Goal: Information Seeking & Learning: Learn about a topic

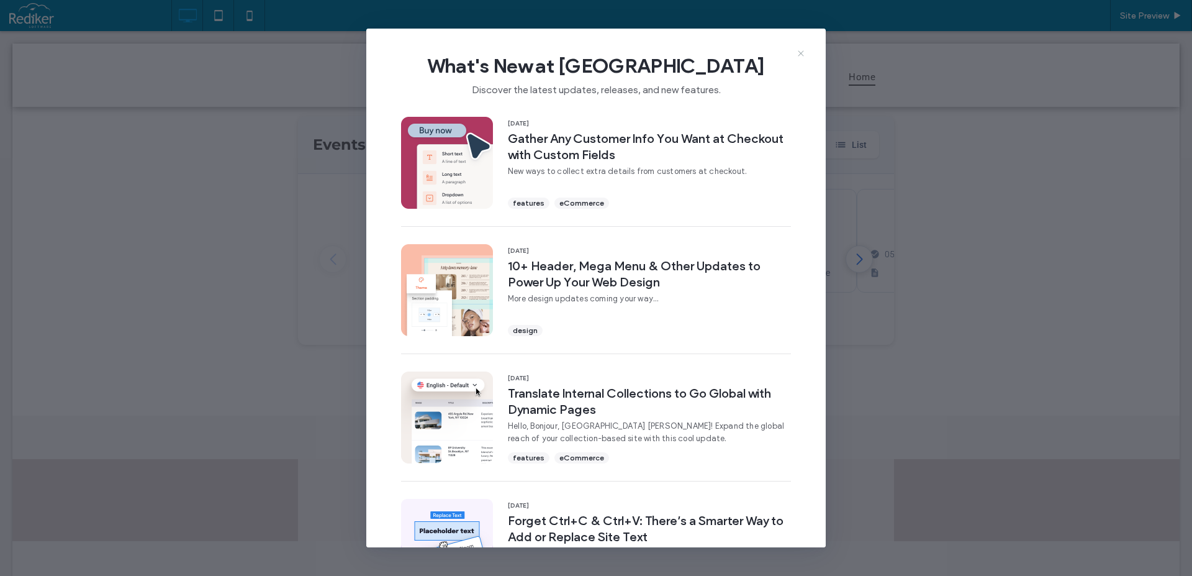
click at [800, 53] on icon at bounding box center [801, 53] width 10 height 10
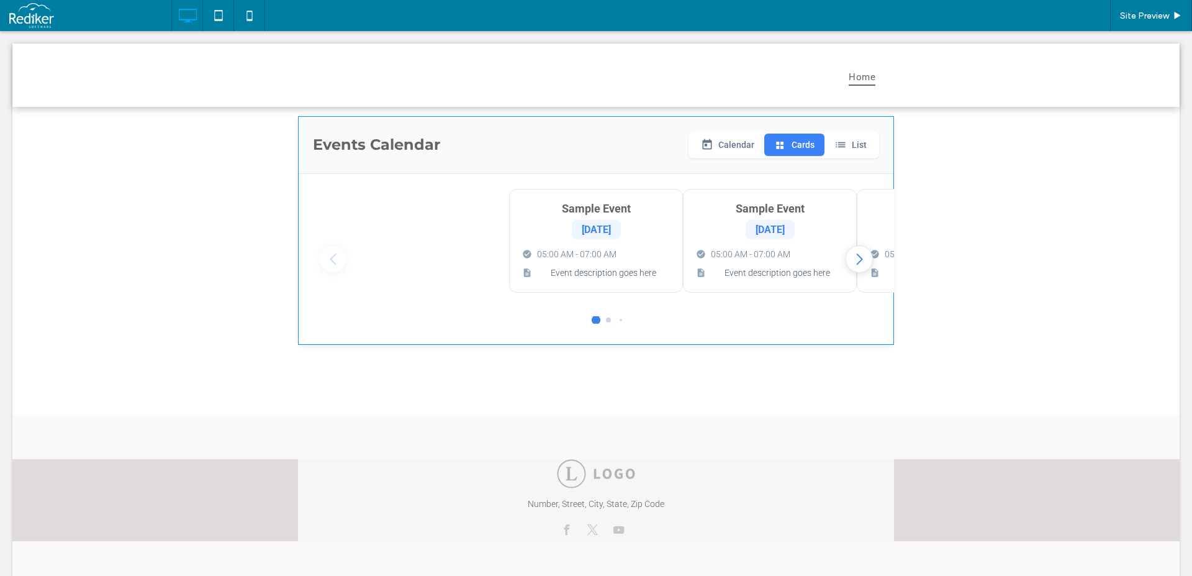
click at [727, 242] on span at bounding box center [596, 230] width 596 height 229
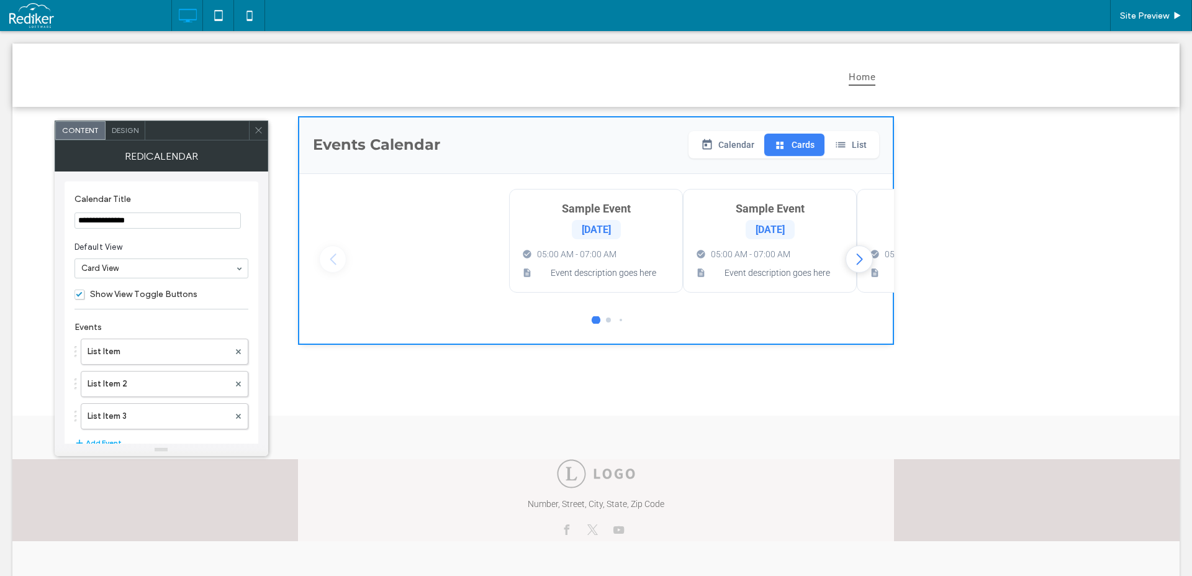
click at [260, 134] on icon at bounding box center [258, 129] width 9 height 9
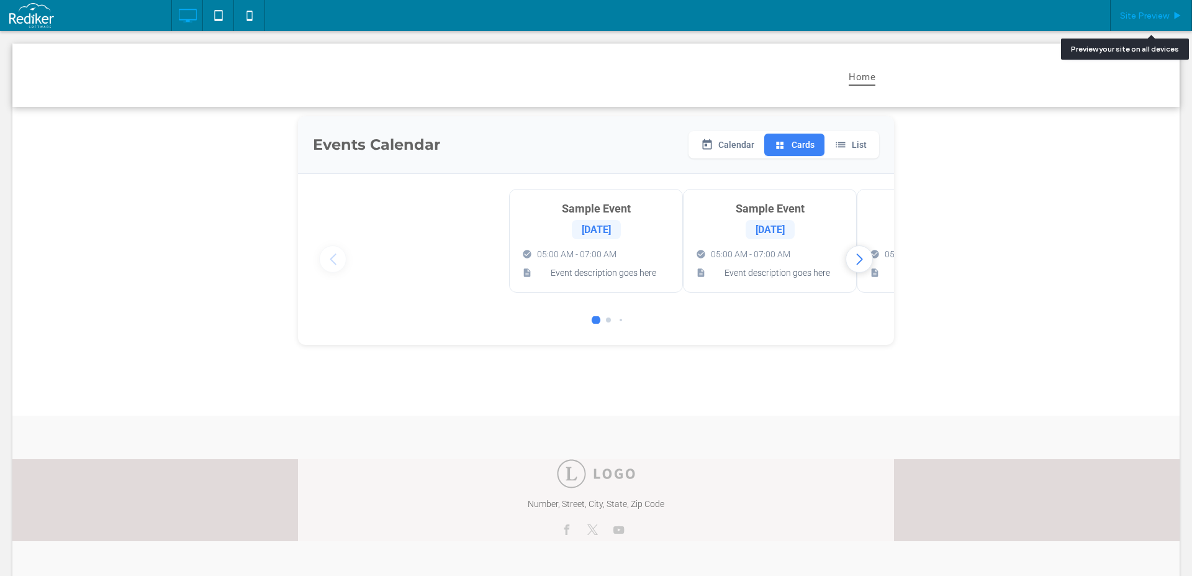
drag, startPoint x: 1157, startPoint y: 17, endPoint x: 1137, endPoint y: 5, distance: 23.6
click at [1157, 17] on span "Site Preview" at bounding box center [1144, 16] width 49 height 11
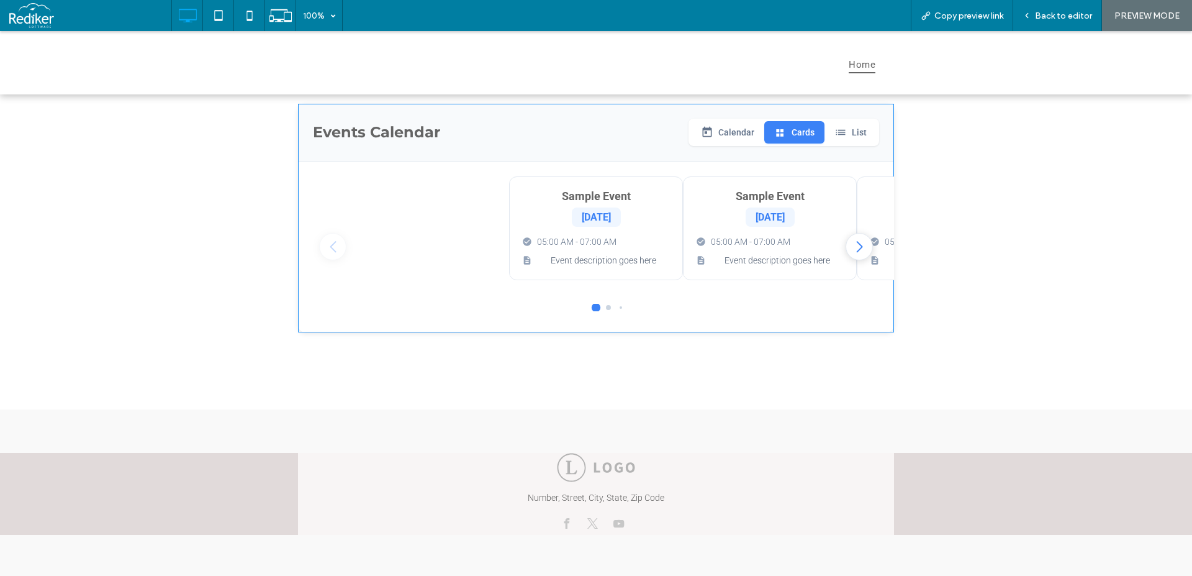
click at [861, 251] on span at bounding box center [596, 218] width 596 height 229
click at [856, 251] on span at bounding box center [596, 218] width 596 height 229
click at [854, 247] on span at bounding box center [596, 218] width 596 height 229
click at [854, 246] on span at bounding box center [596, 218] width 596 height 229
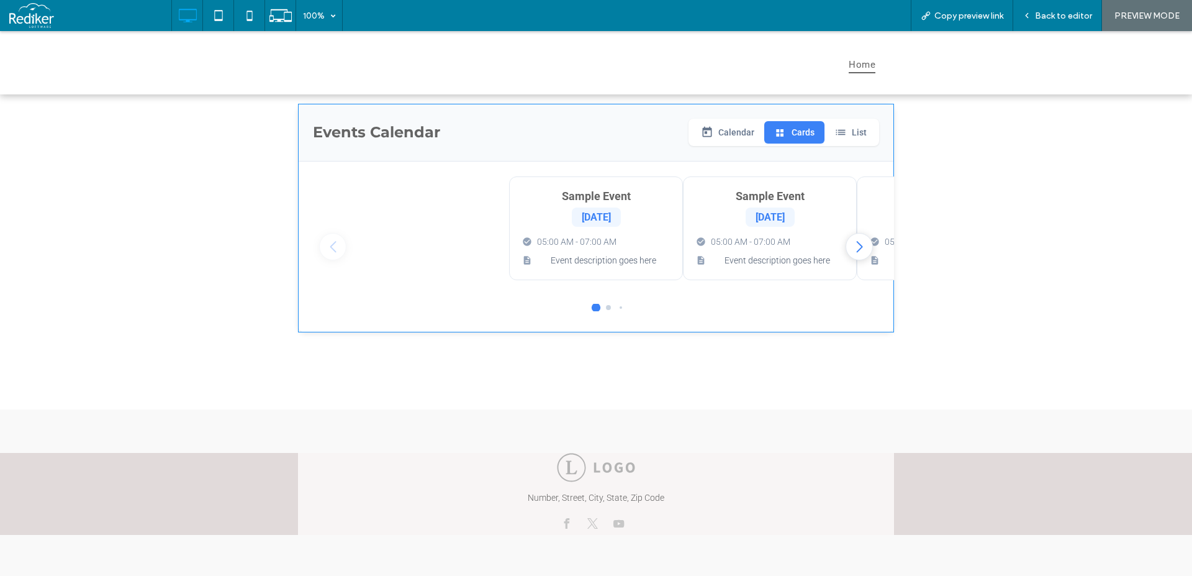
click at [323, 255] on span at bounding box center [596, 218] width 596 height 229
click at [744, 222] on span at bounding box center [596, 218] width 596 height 229
click at [854, 127] on span at bounding box center [596, 218] width 596 height 229
click at [853, 132] on span at bounding box center [596, 218] width 596 height 229
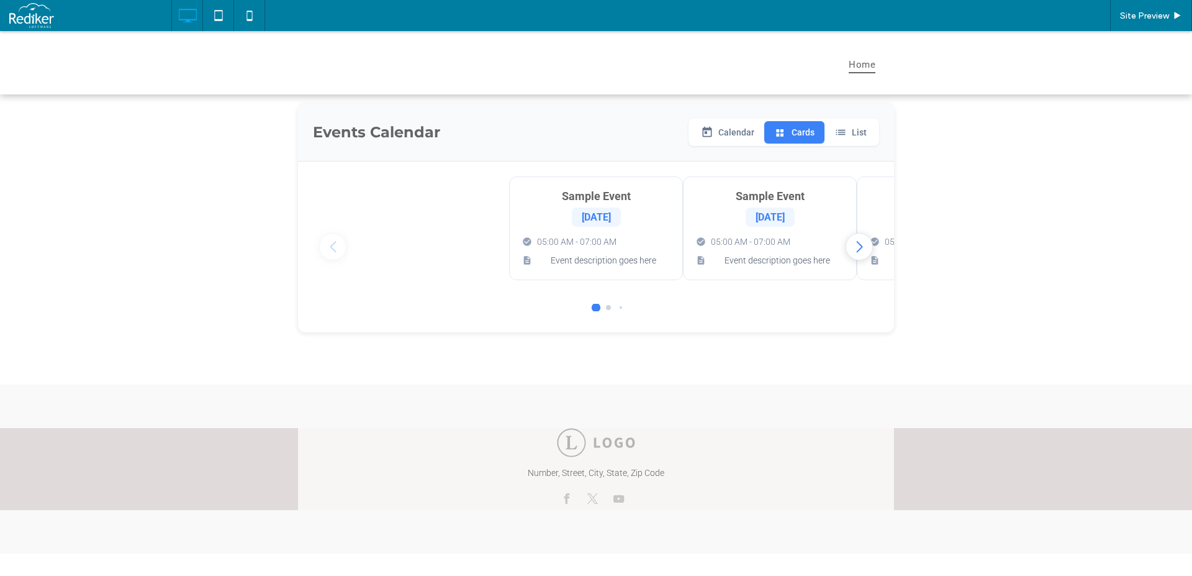
click at [605, 223] on div "[DATE]" at bounding box center [596, 216] width 49 height 19
click at [612, 232] on div "Sample Event Jan 15 05:00 AM - 07:00 AM Event description goes here" at bounding box center [596, 226] width 174 height 104
click at [613, 237] on div "05:00 AM - 07:00 AM" at bounding box center [596, 239] width 148 height 10
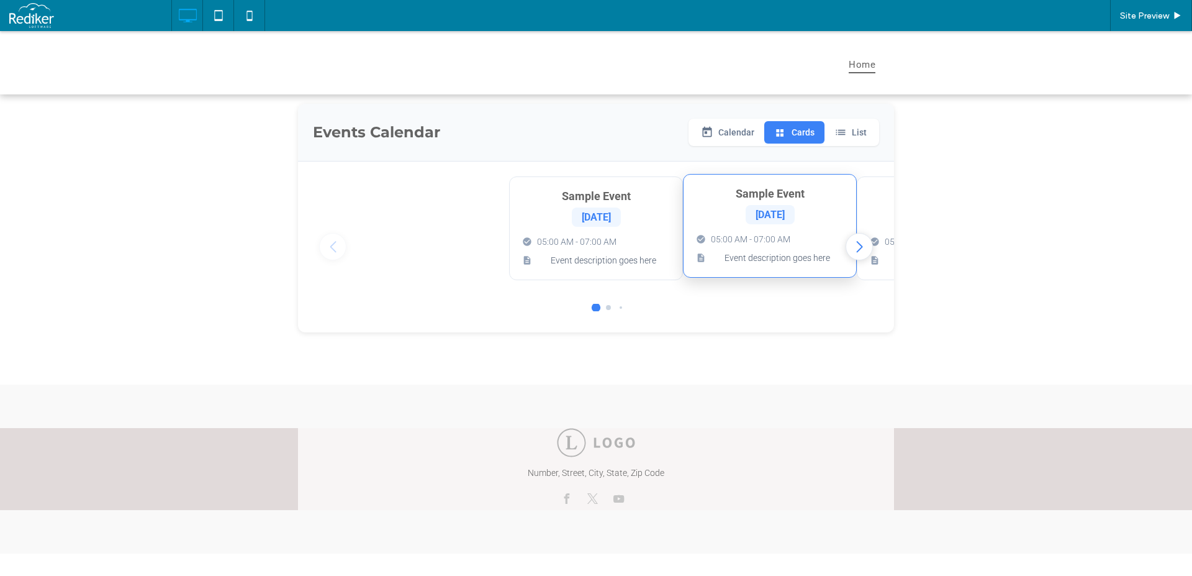
click at [746, 228] on div "Sample Event Jan 15 05:00 AM - 07:00 AM Event description goes here" at bounding box center [770, 226] width 174 height 104
click at [849, 138] on button "List" at bounding box center [851, 132] width 52 height 22
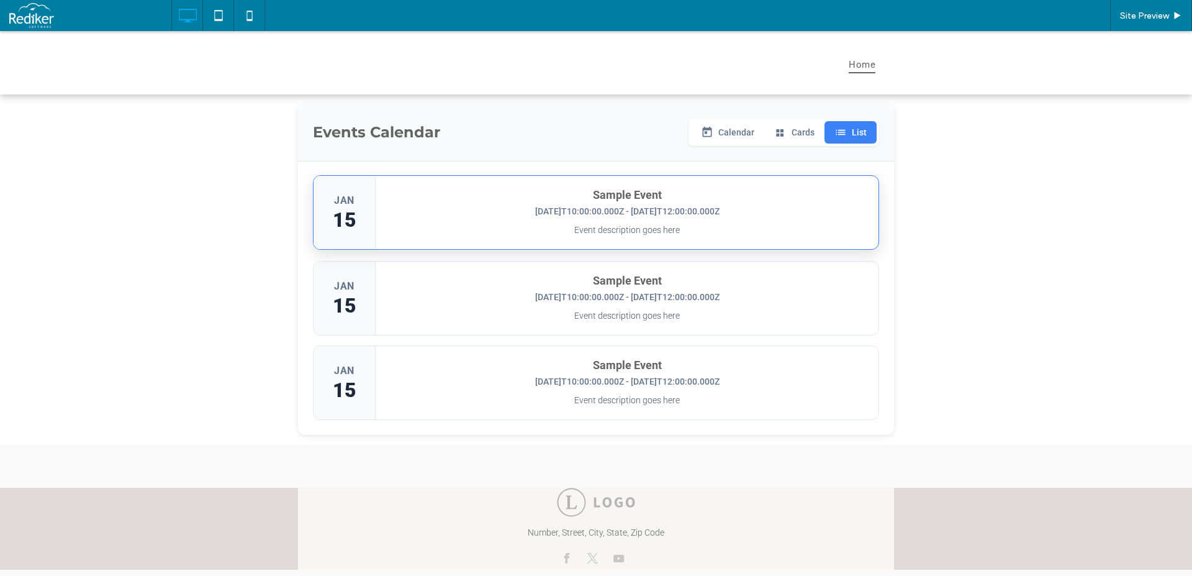
click at [570, 227] on div "Event description goes here" at bounding box center [627, 230] width 478 height 13
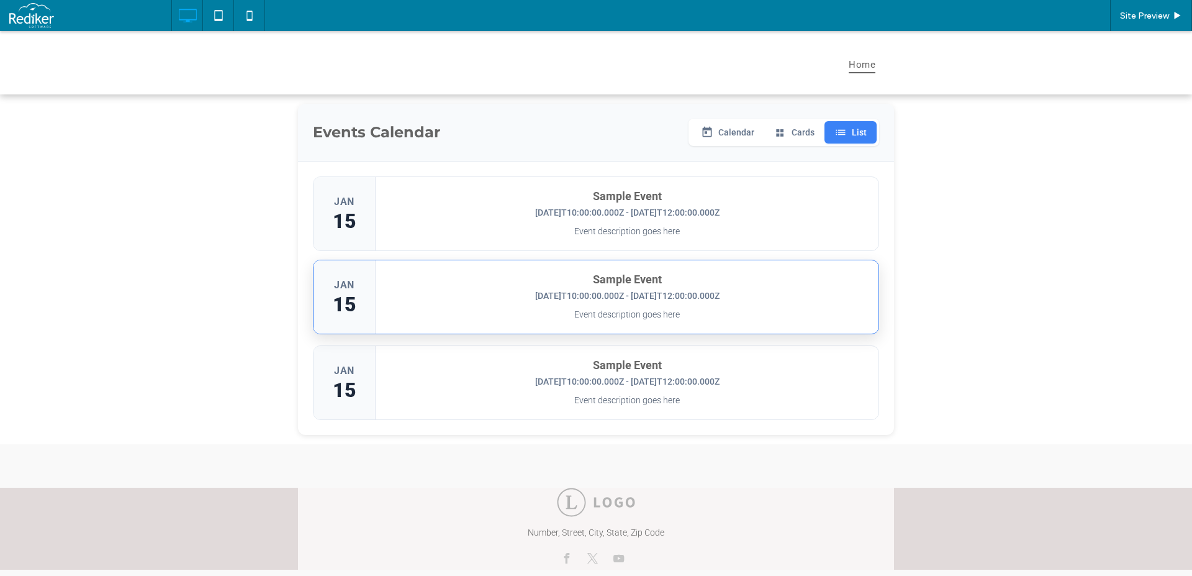
click at [566, 276] on h4 "Sample Event" at bounding box center [627, 279] width 478 height 13
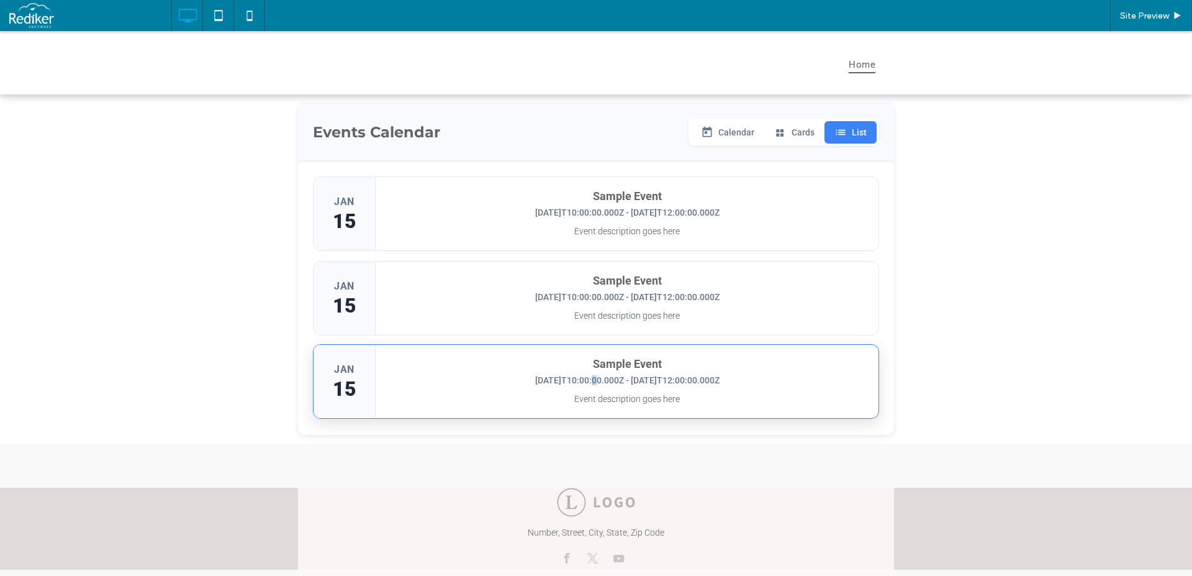
click at [576, 379] on div "Sample Event 2024-01-15T10:00:00.000Z - 2024-01-15T12:00:00.000Z" at bounding box center [627, 371] width 478 height 28
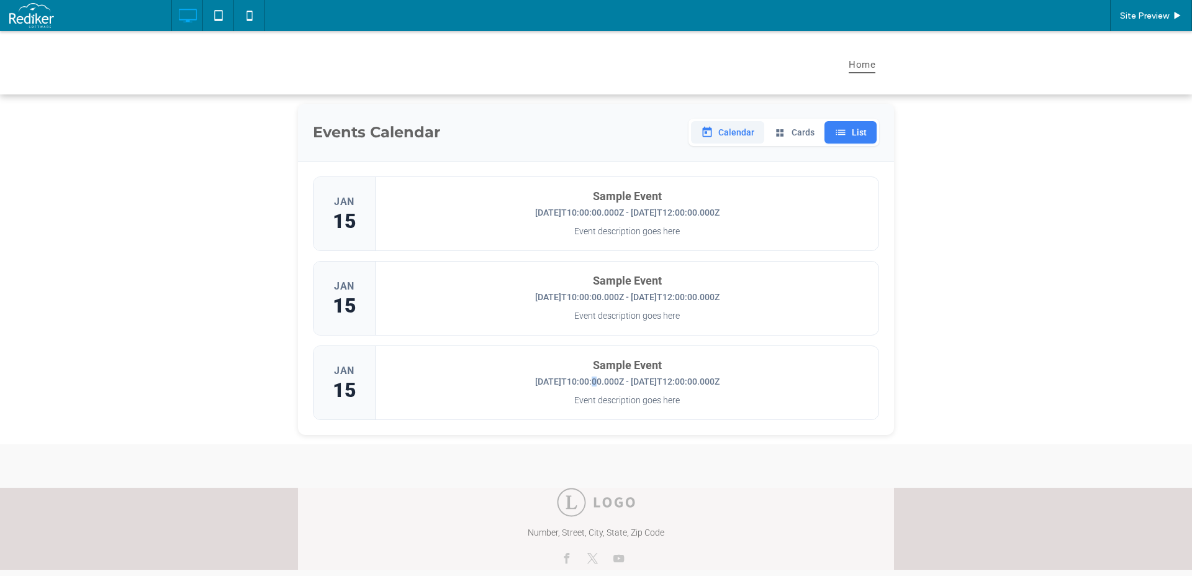
click at [742, 127] on button "Calendar" at bounding box center [727, 132] width 73 height 22
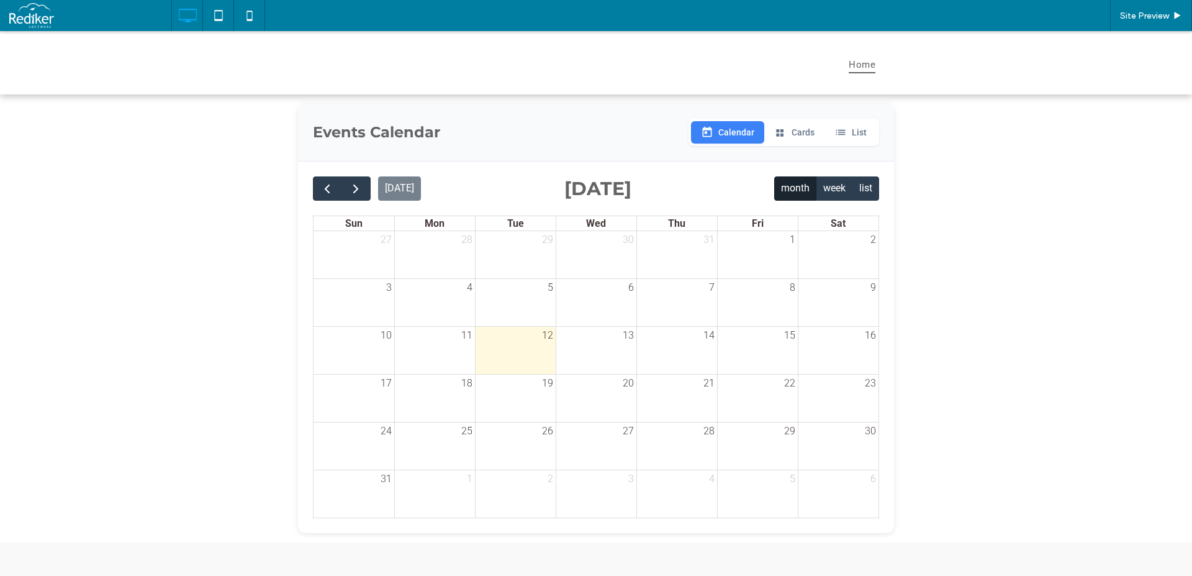
click at [677, 255] on div at bounding box center [677, 258] width 80 height 20
click at [530, 341] on div "12" at bounding box center [516, 335] width 80 height 17
click at [798, 125] on button "Cards" at bounding box center [794, 132] width 60 height 22
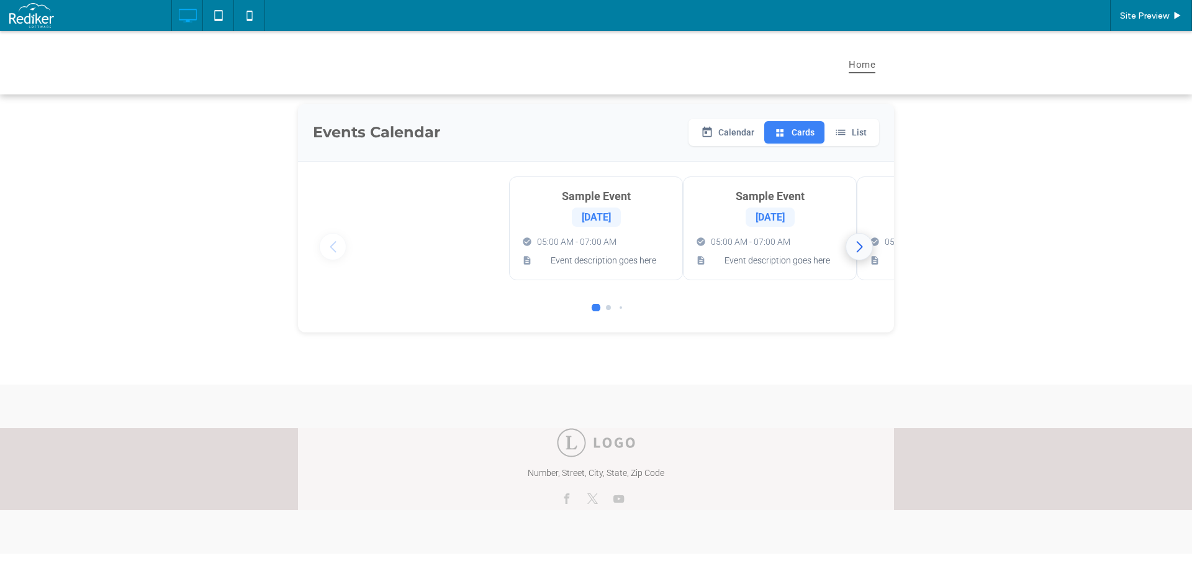
click at [853, 248] on div "Next slide" at bounding box center [859, 246] width 27 height 27
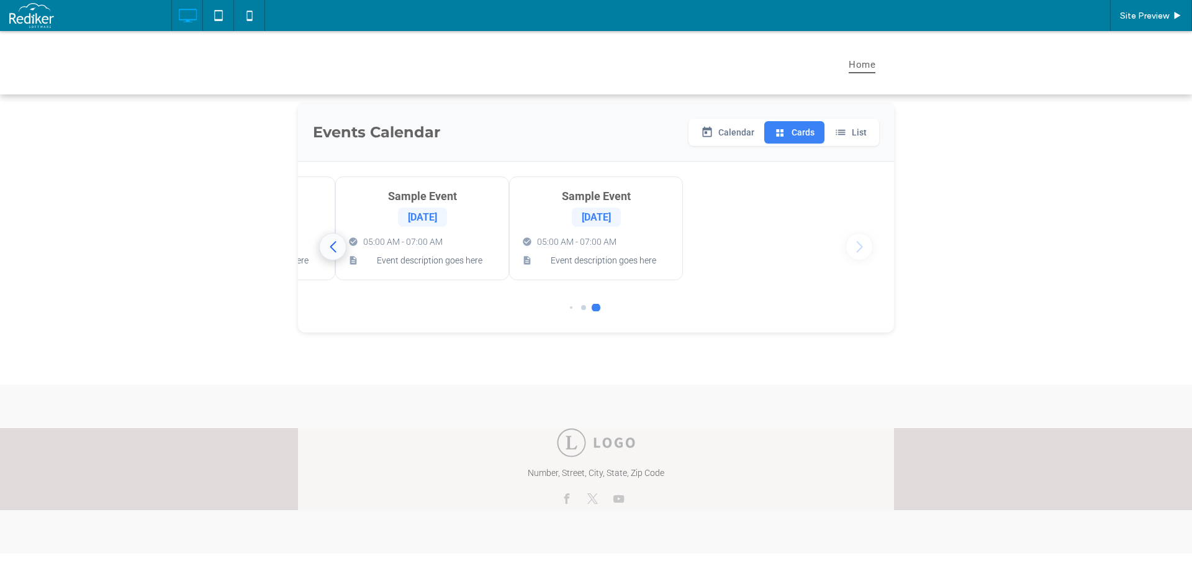
click at [330, 247] on div "Previous slide" at bounding box center [332, 246] width 27 height 27
click at [628, 236] on div "Sample Event Jan 15 05:00 AM - 07:00 AM Event description goes here" at bounding box center [596, 226] width 174 height 104
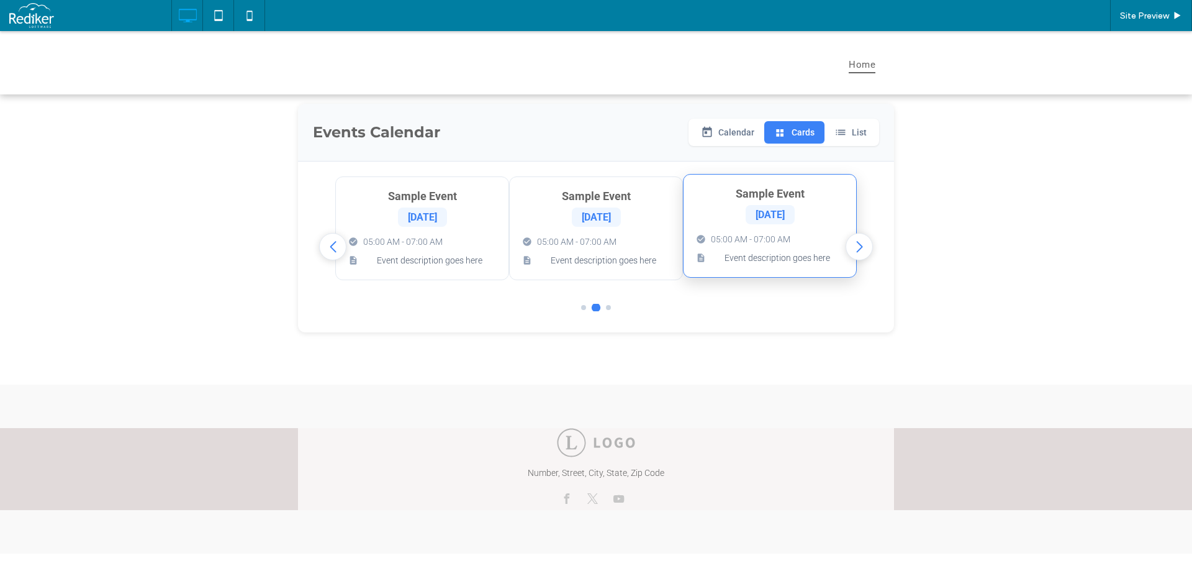
click at [750, 250] on div "05:00 AM - 07:00 AM Event description goes here" at bounding box center [770, 249] width 148 height 30
click at [606, 310] on span "Go to slide 3" at bounding box center [608, 307] width 5 height 5
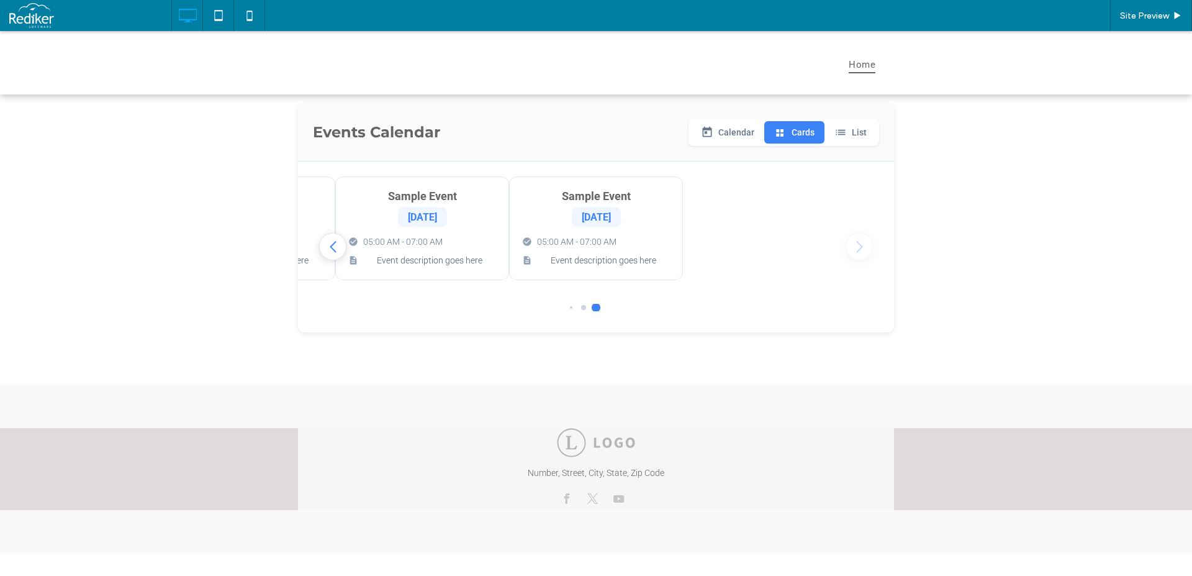
click at [567, 311] on div at bounding box center [596, 307] width 62 height 7
click at [570, 309] on span "Go to slide 1" at bounding box center [571, 307] width 2 height 2
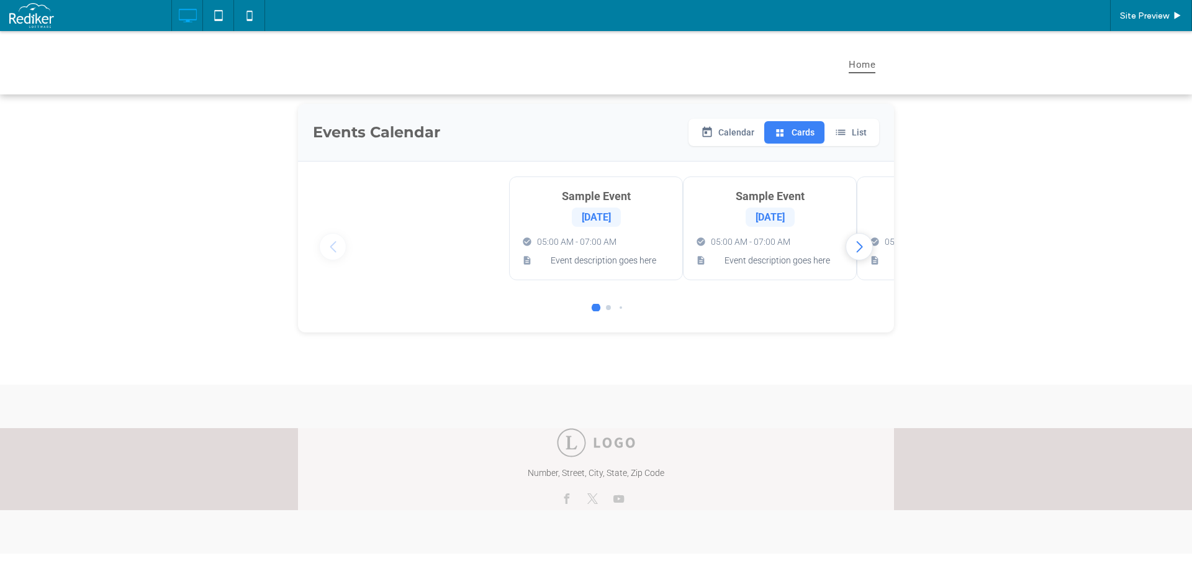
click at [606, 310] on span "Go to slide 2" at bounding box center [608, 307] width 5 height 5
click at [848, 252] on div "Next slide" at bounding box center [859, 246] width 27 height 27
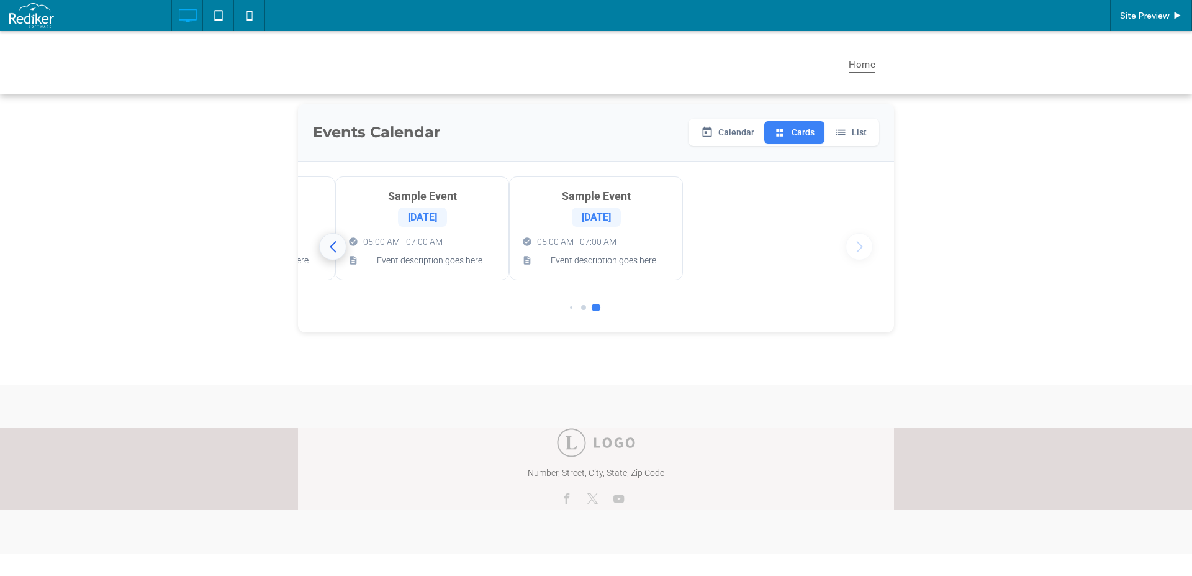
click at [326, 245] on div "Previous slide" at bounding box center [332, 246] width 27 height 27
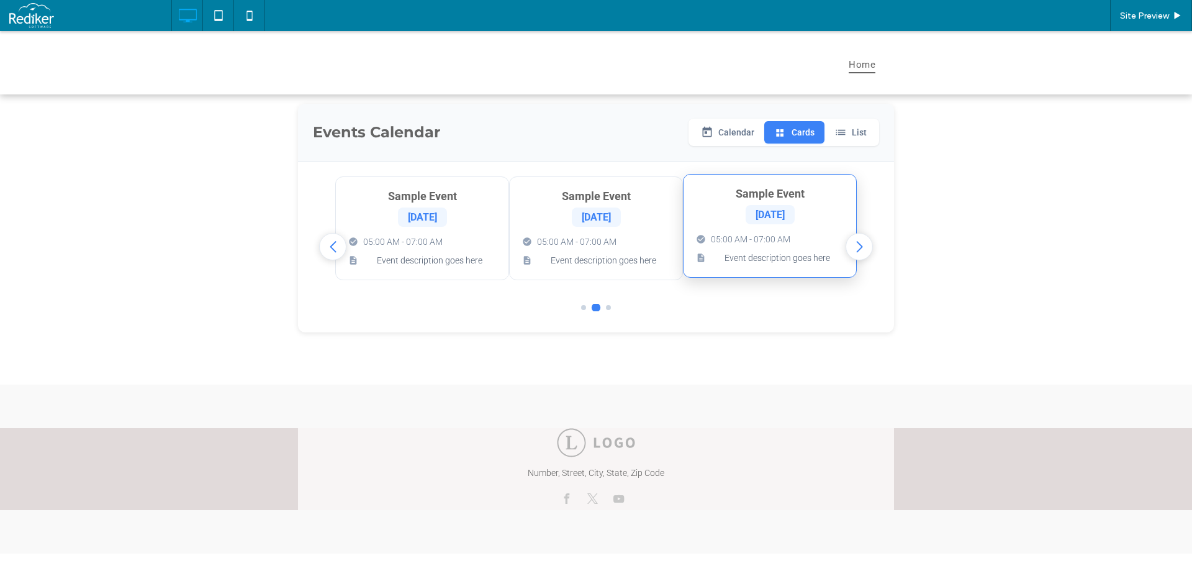
click at [721, 227] on div "Sample Event Jan 15 05:00 AM - 07:00 AM Event description goes here" at bounding box center [770, 226] width 174 height 104
click at [564, 244] on span "05:00 AM - 07:00 AM" at bounding box center [576, 239] width 79 height 10
click at [410, 243] on span "05:00 AM - 07:00 AM" at bounding box center [402, 239] width 79 height 10
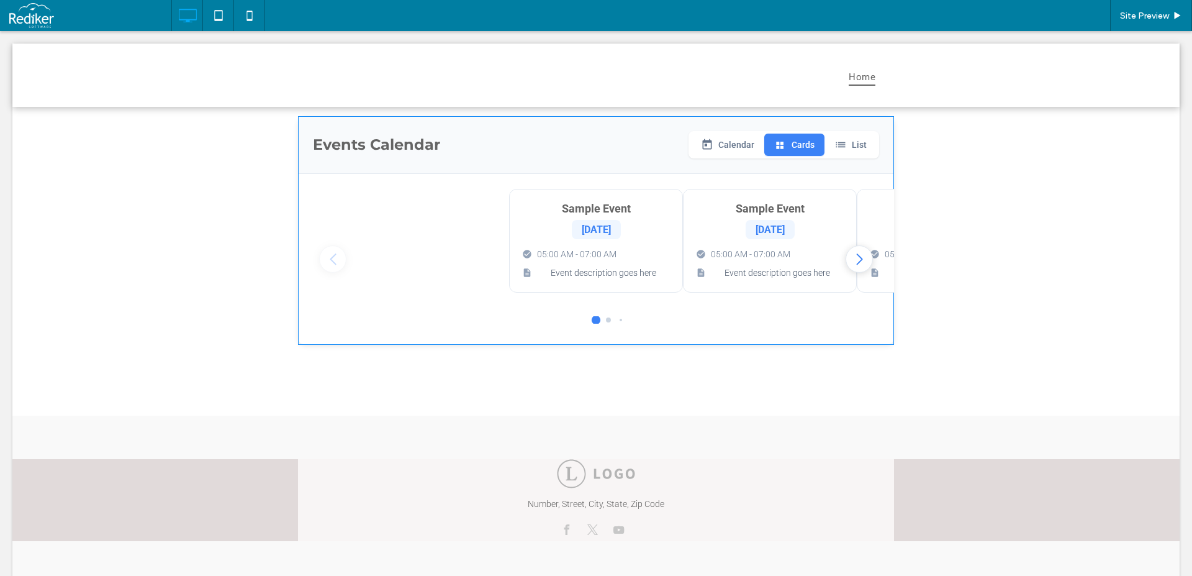
click at [598, 254] on span at bounding box center [596, 230] width 596 height 229
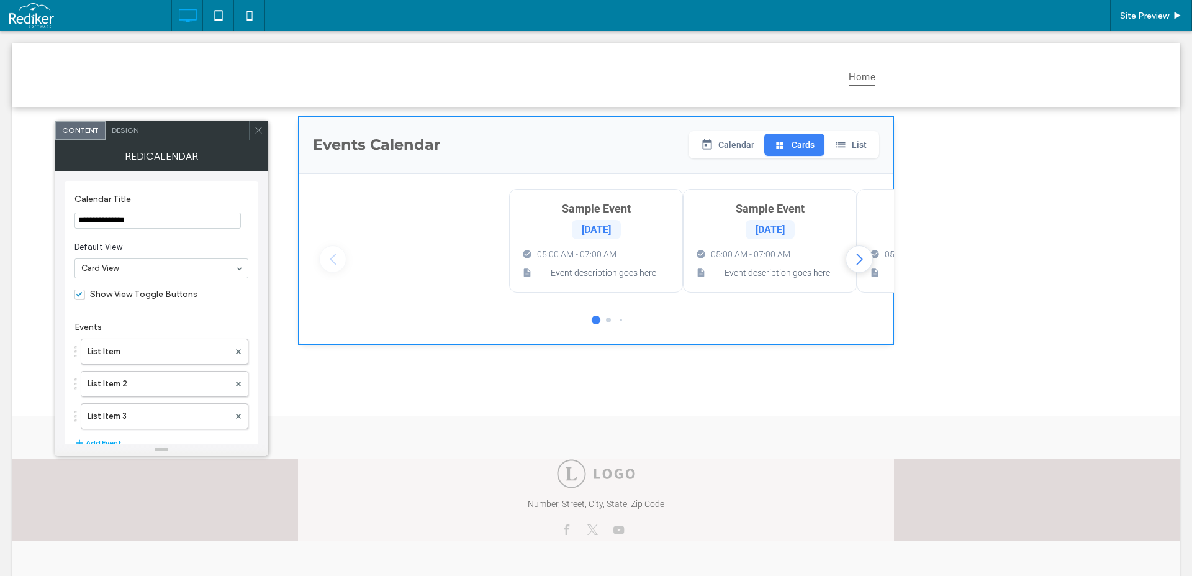
click at [253, 131] on div at bounding box center [258, 130] width 19 height 19
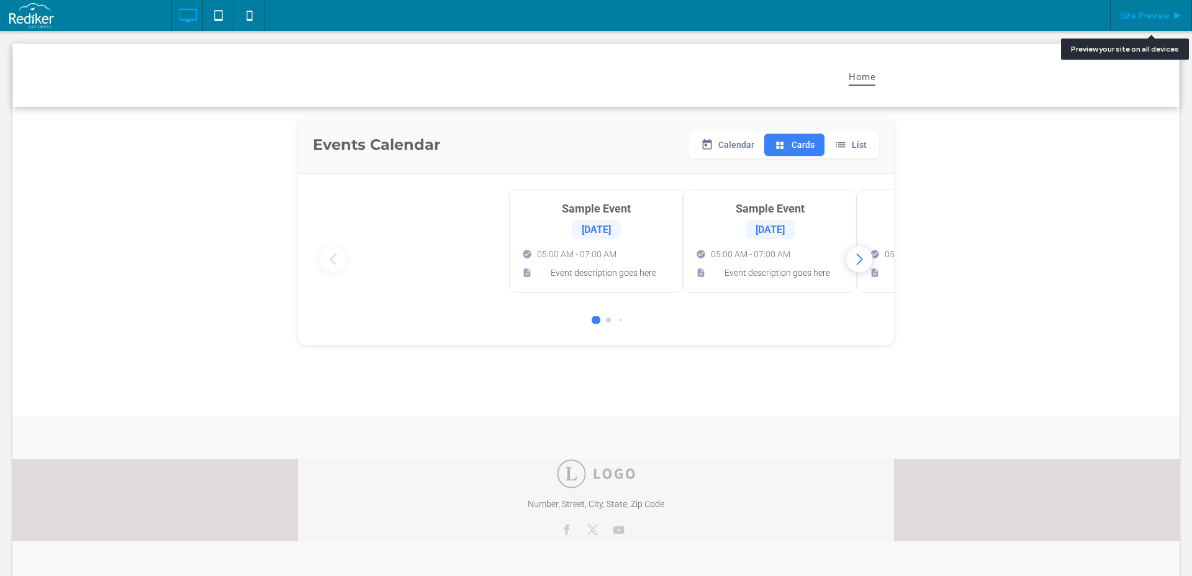
click at [1164, 17] on span "Site Preview" at bounding box center [1144, 16] width 49 height 11
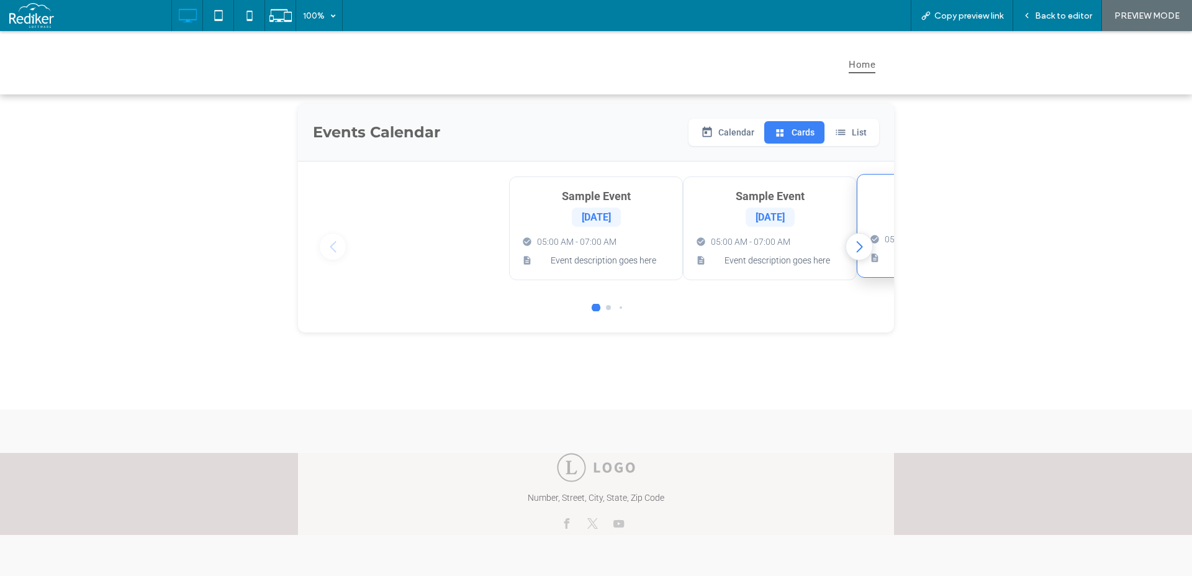
drag, startPoint x: 854, startPoint y: 250, endPoint x: 856, endPoint y: 269, distance: 18.8
click at [855, 250] on div "Next slide" at bounding box center [859, 246] width 27 height 27
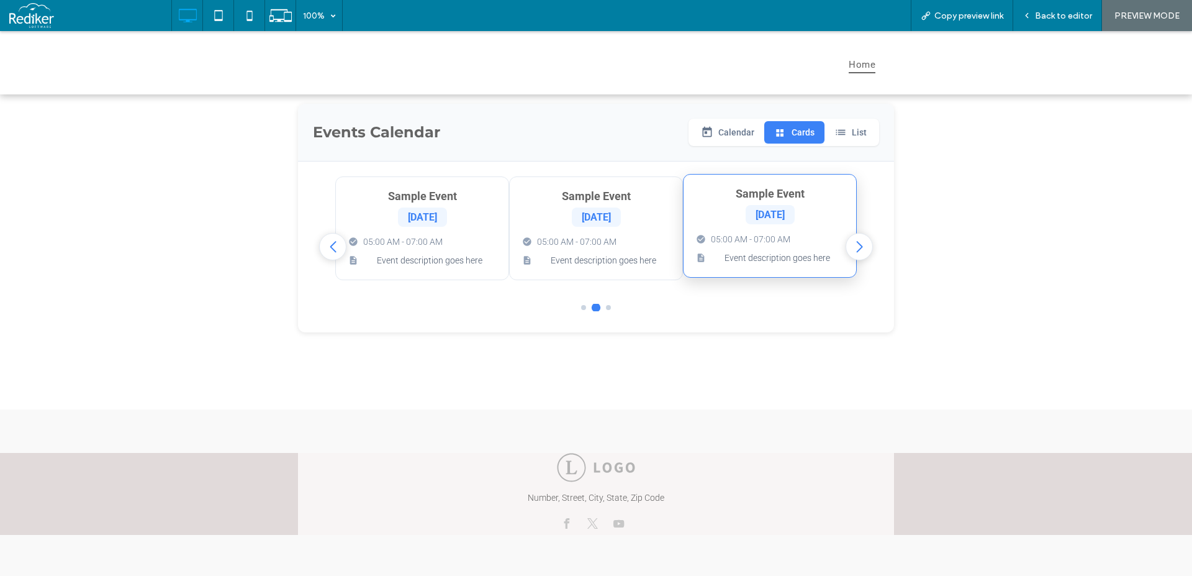
click at [777, 233] on div "Sample Event Jan 15 05:00 AM - 07:00 AM Event description goes here" at bounding box center [770, 226] width 174 height 104
click at [772, 242] on span "05:00 AM - 07:00 AM" at bounding box center [750, 239] width 79 height 10
click at [843, 128] on icon at bounding box center [841, 132] width 12 height 12
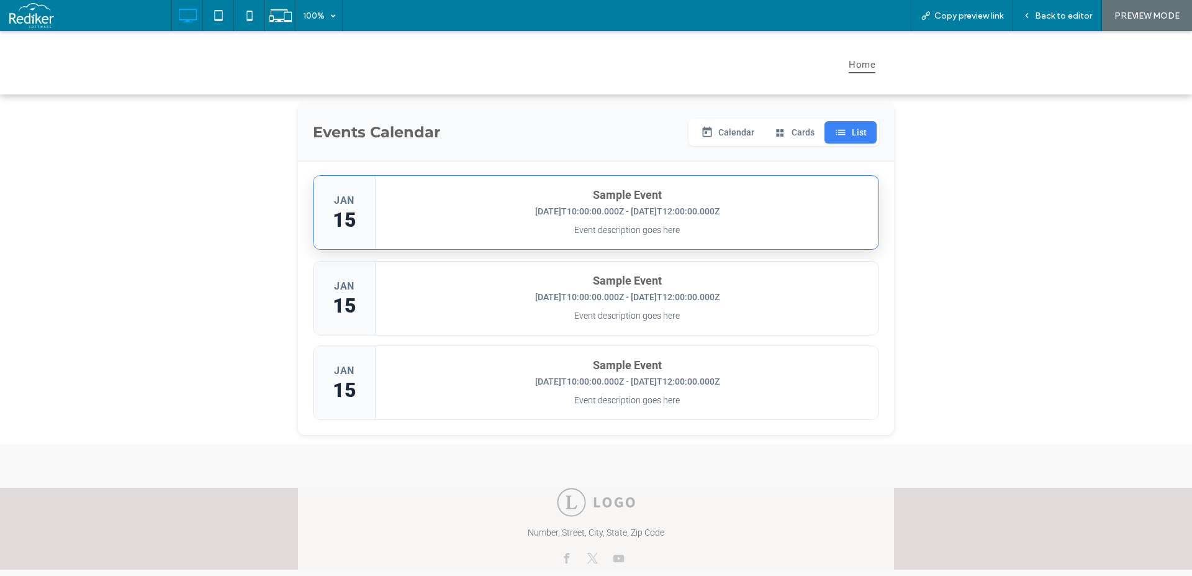
click at [670, 219] on div "Sample Event 2024-01-15T10:00:00.000Z - 2024-01-15T12:00:00.000Z Event descript…" at bounding box center [627, 212] width 503 height 73
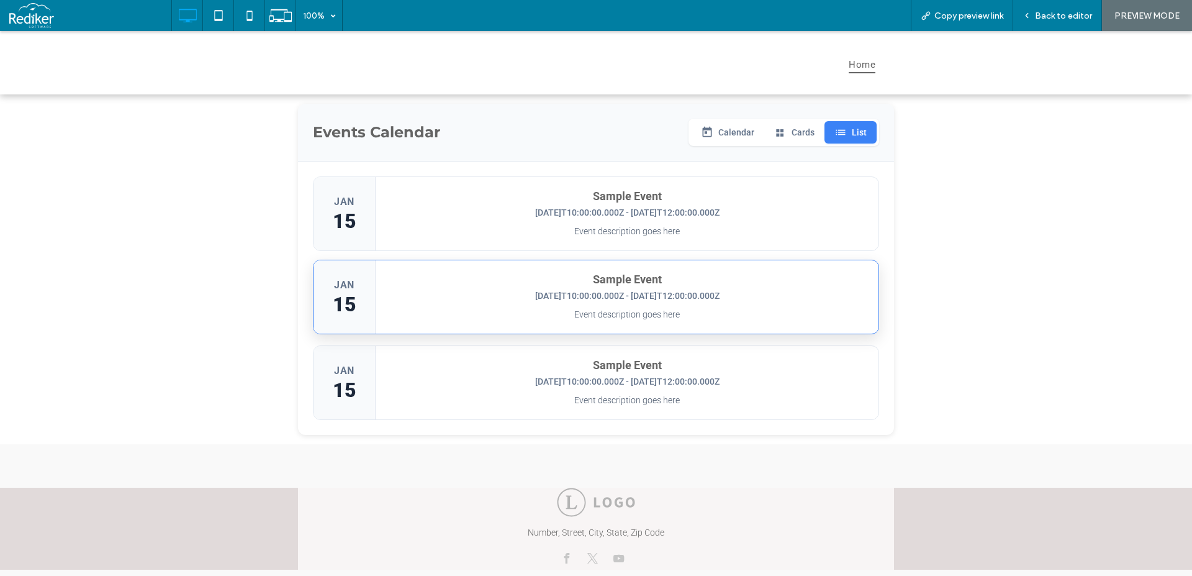
click at [638, 267] on div "Sample Event 2024-01-15T10:00:00.000Z - 2024-01-15T12:00:00.000Z Event descript…" at bounding box center [627, 296] width 503 height 73
click at [367, 289] on div "JAN 15" at bounding box center [345, 296] width 62 height 73
click at [333, 302] on span "15" at bounding box center [345, 304] width 24 height 24
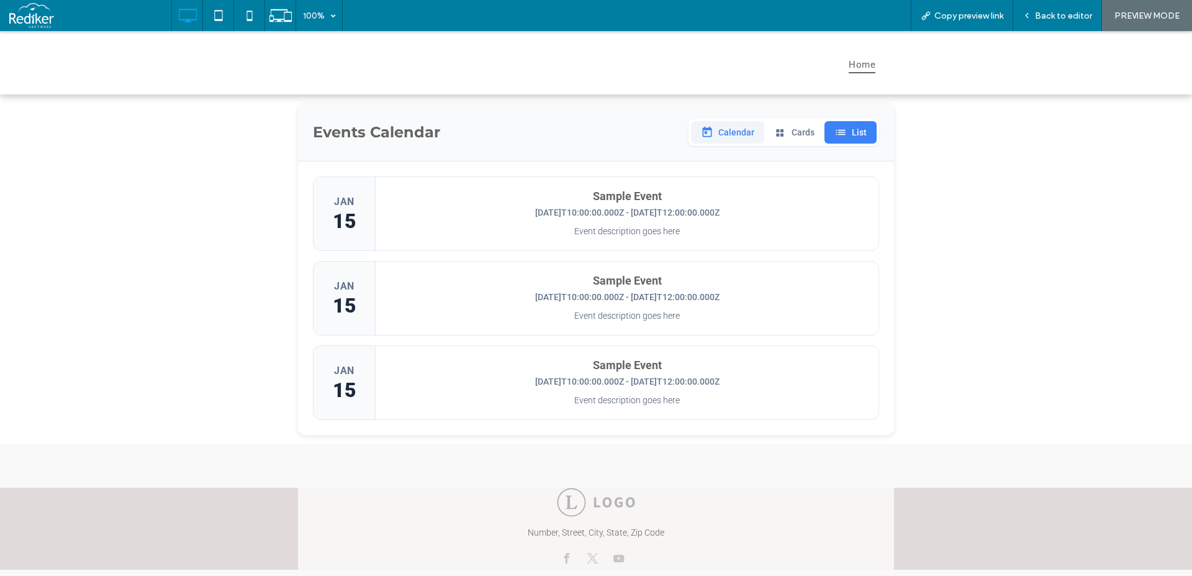
click at [722, 135] on button "Calendar" at bounding box center [727, 132] width 73 height 22
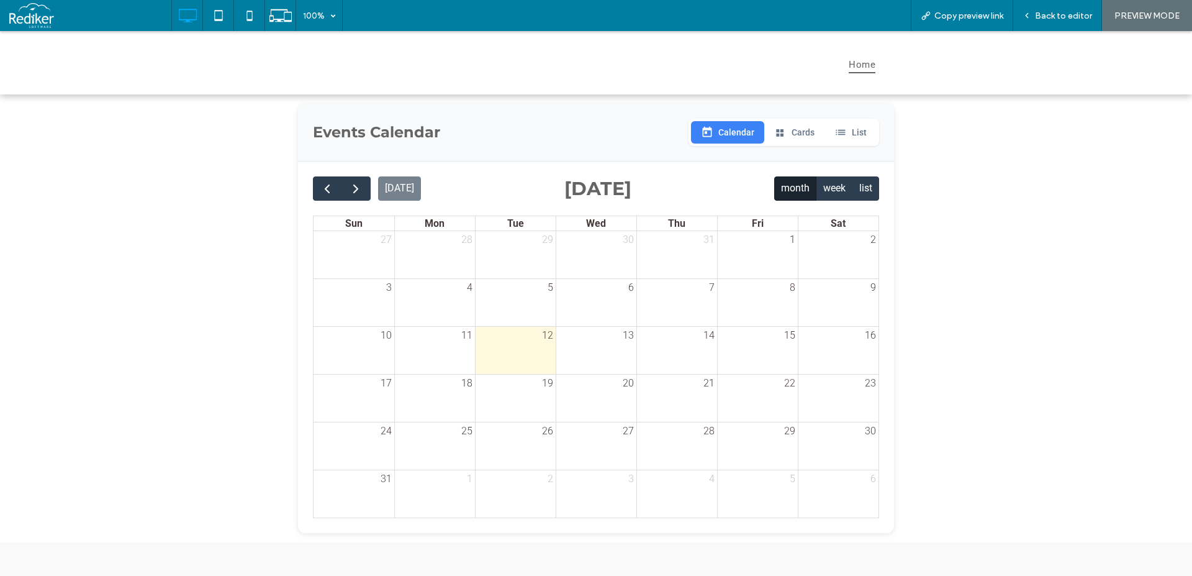
click at [682, 268] on div at bounding box center [677, 258] width 80 height 20
click at [663, 296] on div "7" at bounding box center [677, 287] width 80 height 17
click at [535, 326] on div "5" at bounding box center [516, 302] width 80 height 47
drag, startPoint x: 525, startPoint y: 345, endPoint x: 551, endPoint y: 332, distance: 29.7
click at [527, 343] on div "12" at bounding box center [516, 335] width 80 height 17
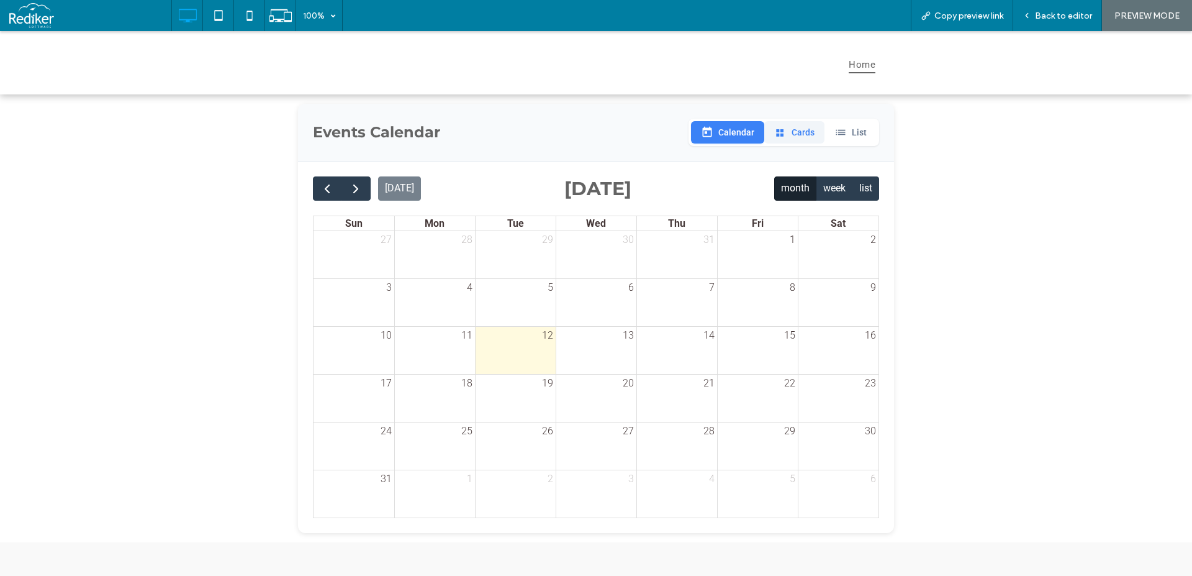
click at [808, 131] on button "Cards" at bounding box center [794, 132] width 60 height 22
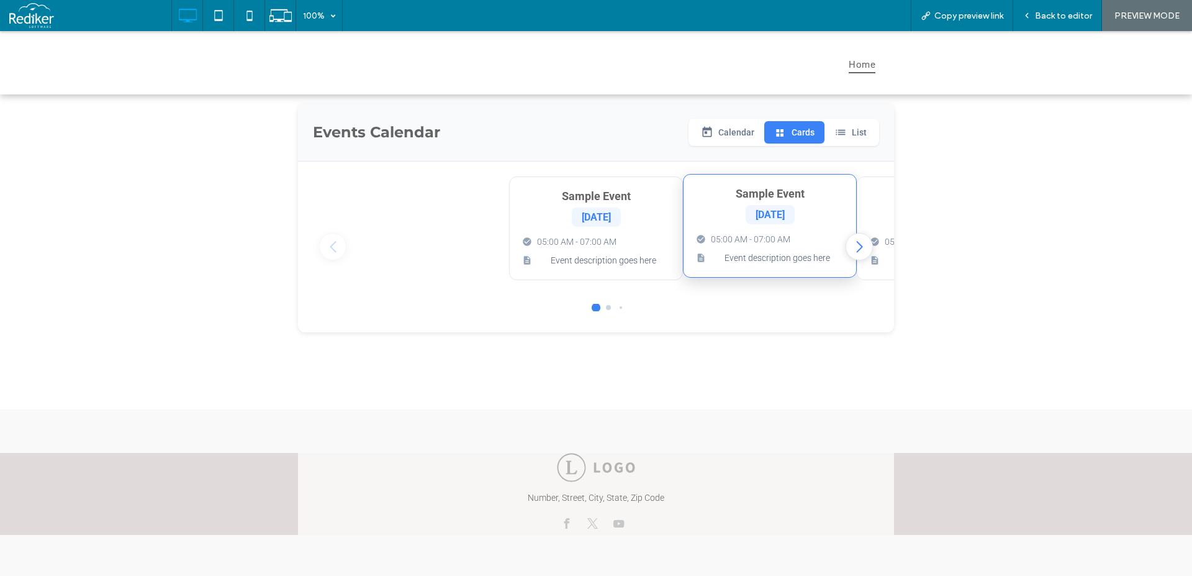
click at [704, 250] on div "05:00 AM - 07:00 AM Event description goes here" at bounding box center [770, 249] width 148 height 30
click at [765, 214] on span "[DATE]" at bounding box center [770, 215] width 29 height 12
click at [758, 233] on div "Sample Event Jan 15 05:00 AM - 07:00 AM Event description goes here" at bounding box center [770, 226] width 174 height 104
click at [756, 262] on span "Event description goes here" at bounding box center [777, 257] width 133 height 13
click at [586, 229] on div "Sample Event Jan 15 05:00 AM - 07:00 AM Event description goes here" at bounding box center [596, 226] width 174 height 104
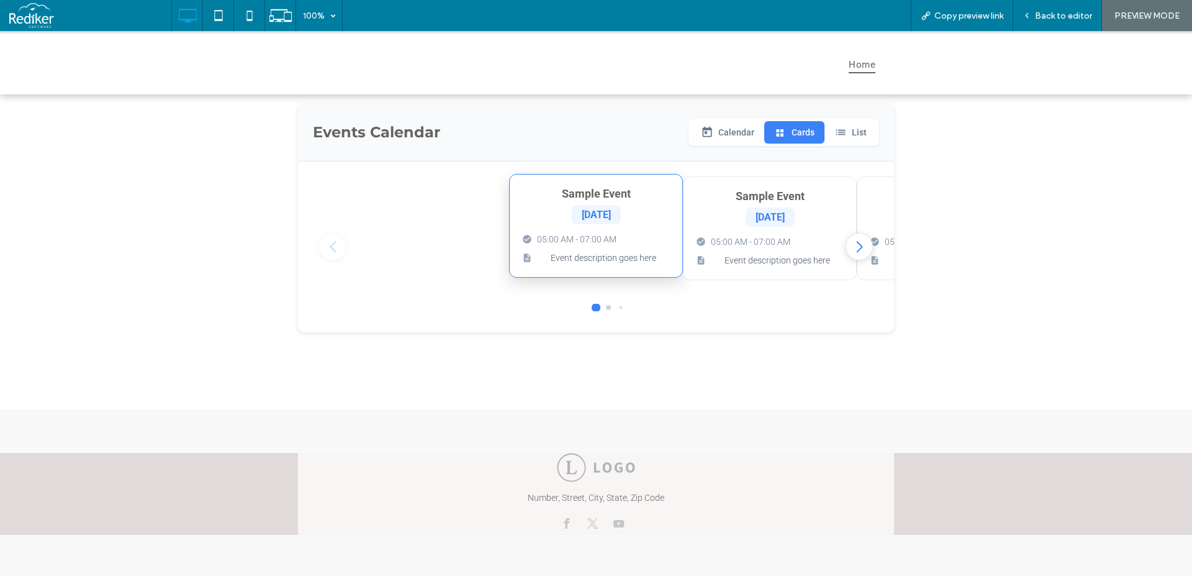
click at [595, 202] on div "Sample Event Jan 15" at bounding box center [596, 205] width 148 height 37
click at [856, 246] on div "Next slide" at bounding box center [859, 246] width 27 height 27
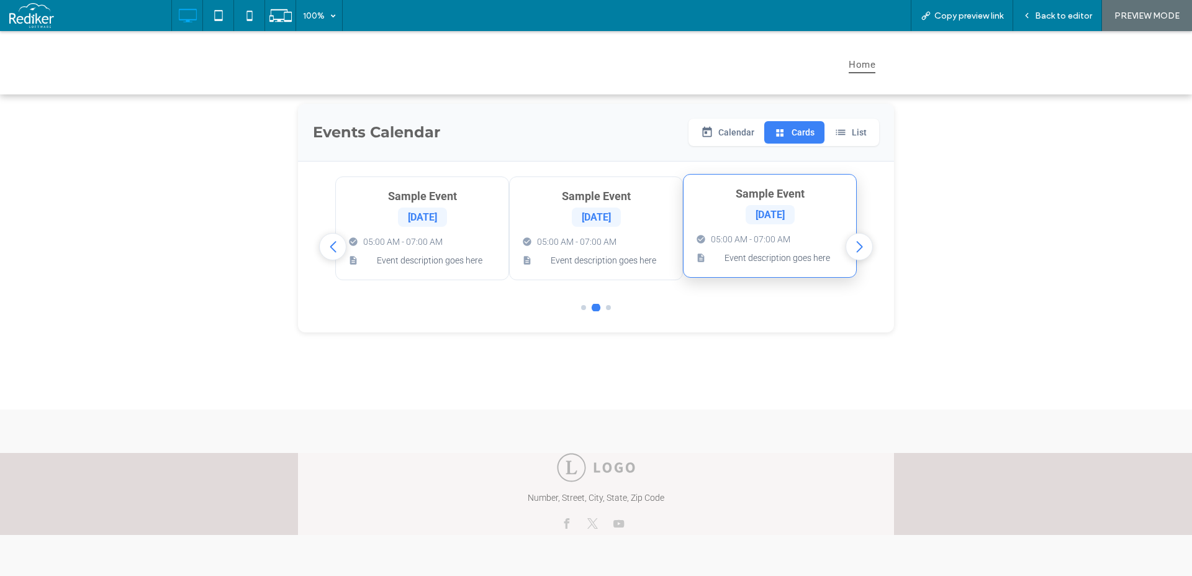
click at [725, 236] on div "Sample Event Jan 15 05:00 AM - 07:00 AM Event description goes here" at bounding box center [770, 226] width 174 height 104
click at [779, 210] on div "[DATE]" at bounding box center [770, 214] width 49 height 19
click at [582, 237] on span "05:00 AM - 07:00 AM" at bounding box center [576, 239] width 79 height 10
click at [584, 205] on div "Sample Event Jan 15" at bounding box center [596, 205] width 148 height 37
click at [588, 213] on span "[DATE]" at bounding box center [596, 215] width 29 height 12
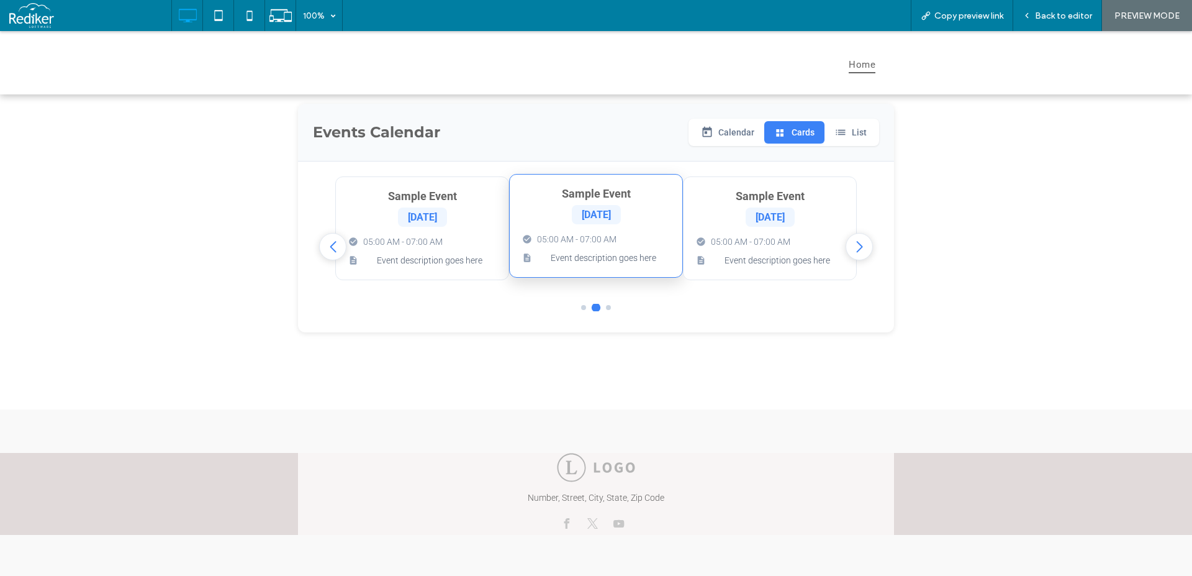
click at [592, 194] on h4 "Sample Event" at bounding box center [596, 193] width 148 height 13
click at [574, 233] on div "Sample Event Jan 15 05:00 AM - 07:00 AM Event description goes here" at bounding box center [596, 226] width 174 height 104
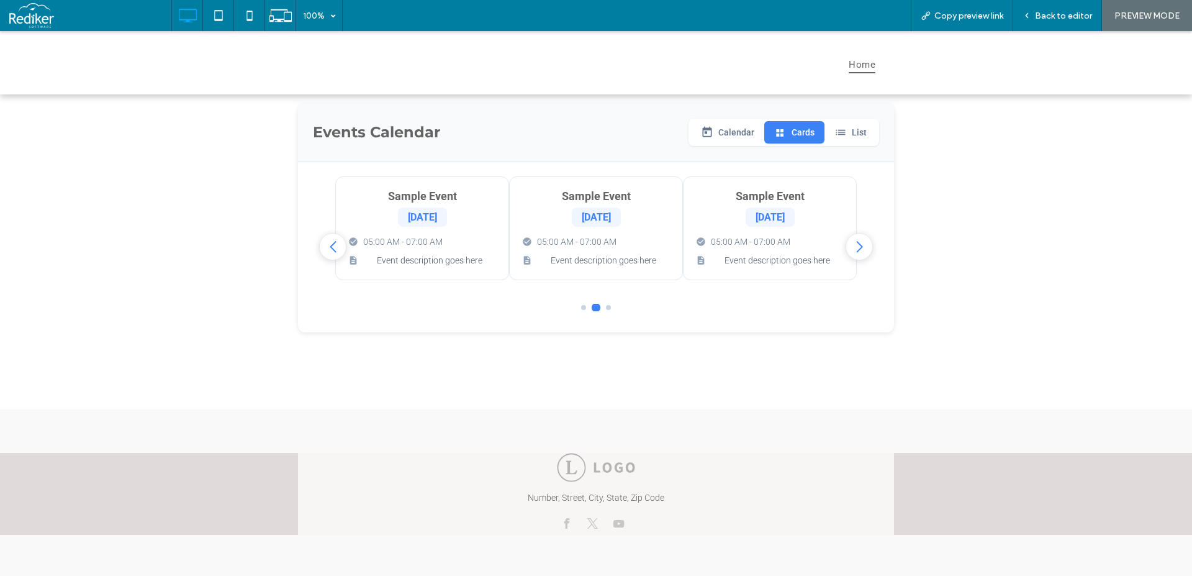
click at [606, 310] on span "Go to slide 3" at bounding box center [608, 307] width 5 height 5
click at [583, 309] on div at bounding box center [596, 307] width 62 height 7
click at [565, 310] on div at bounding box center [596, 307] width 62 height 7
click at [861, 135] on button "List" at bounding box center [851, 132] width 52 height 22
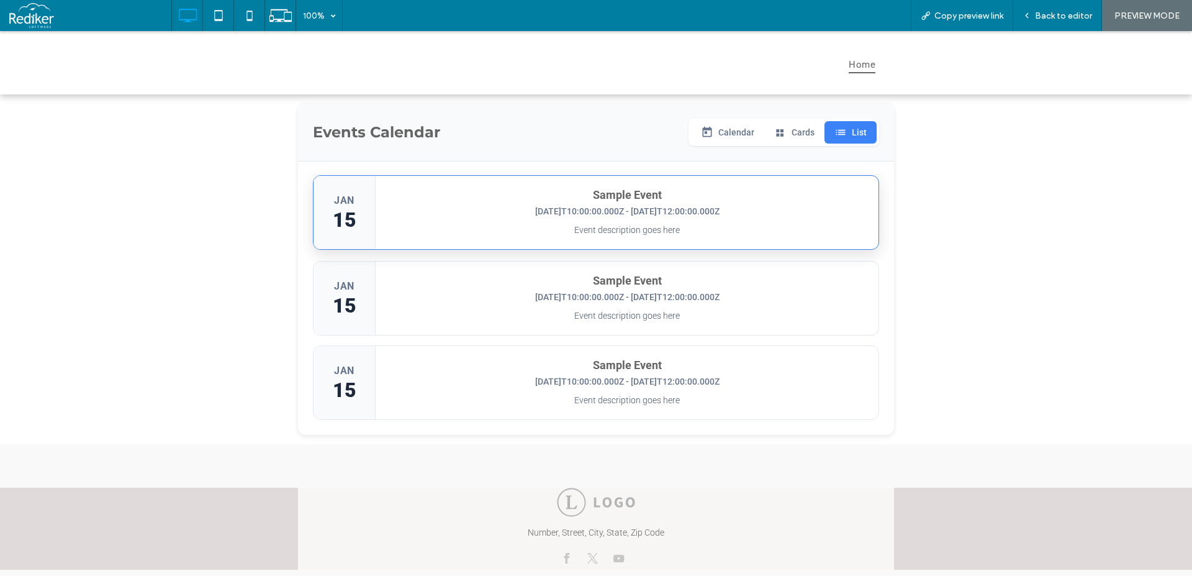
click at [672, 248] on div "Sample Event 2024-01-15T10:00:00.000Z - 2024-01-15T12:00:00.000Z Event descript…" at bounding box center [627, 212] width 503 height 73
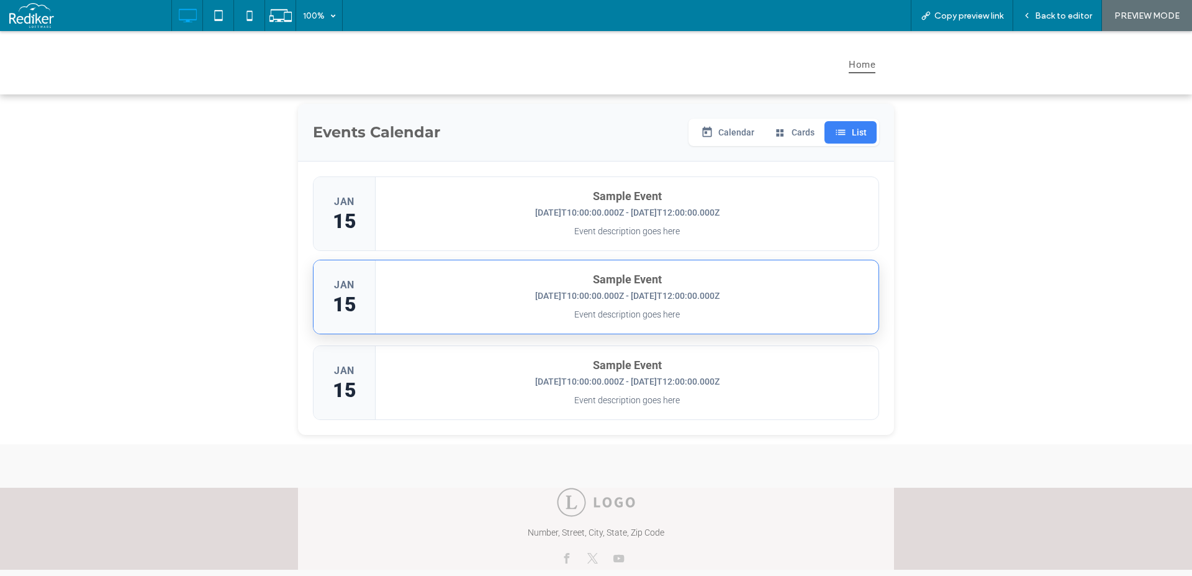
click at [648, 301] on div "[DATE]T10:00:00.000Z - [DATE]T12:00:00.000Z" at bounding box center [627, 296] width 478 height 10
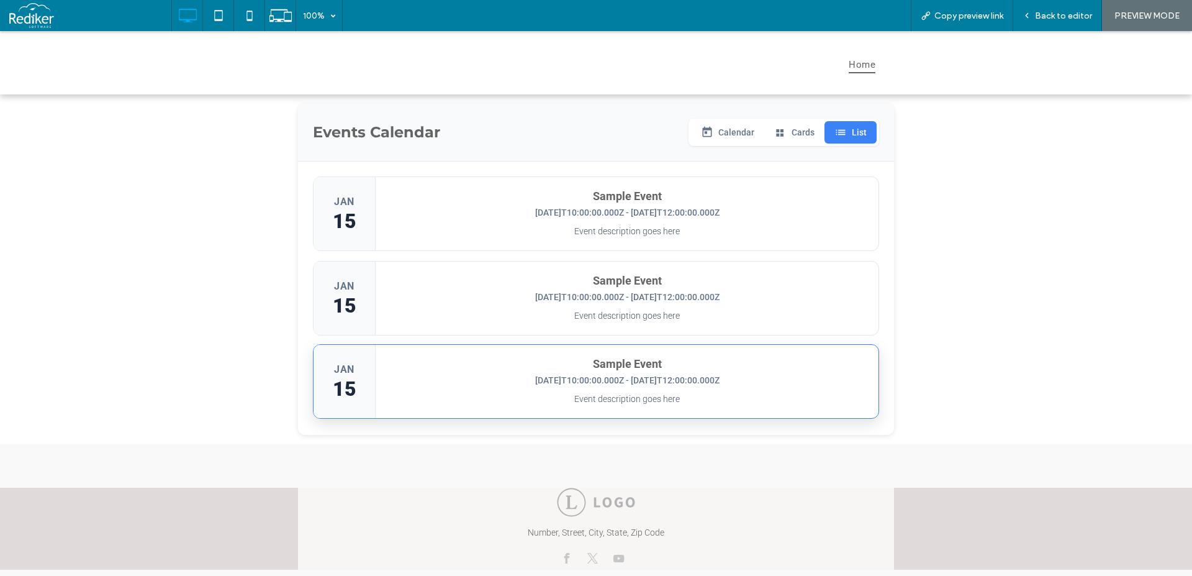
click at [631, 352] on div "JAN 15 Sample Event 2024-01-15T10:00:00.000Z - 2024-01-15T12:00:00.000Z Event d…" at bounding box center [596, 381] width 566 height 75
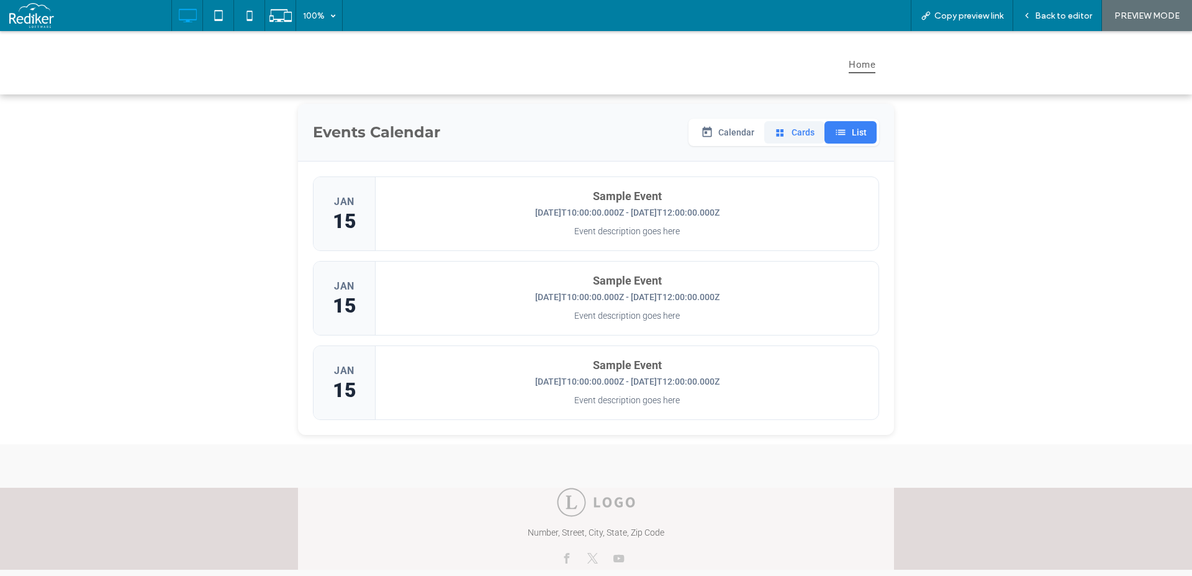
click at [794, 131] on button "Cards" at bounding box center [794, 132] width 60 height 22
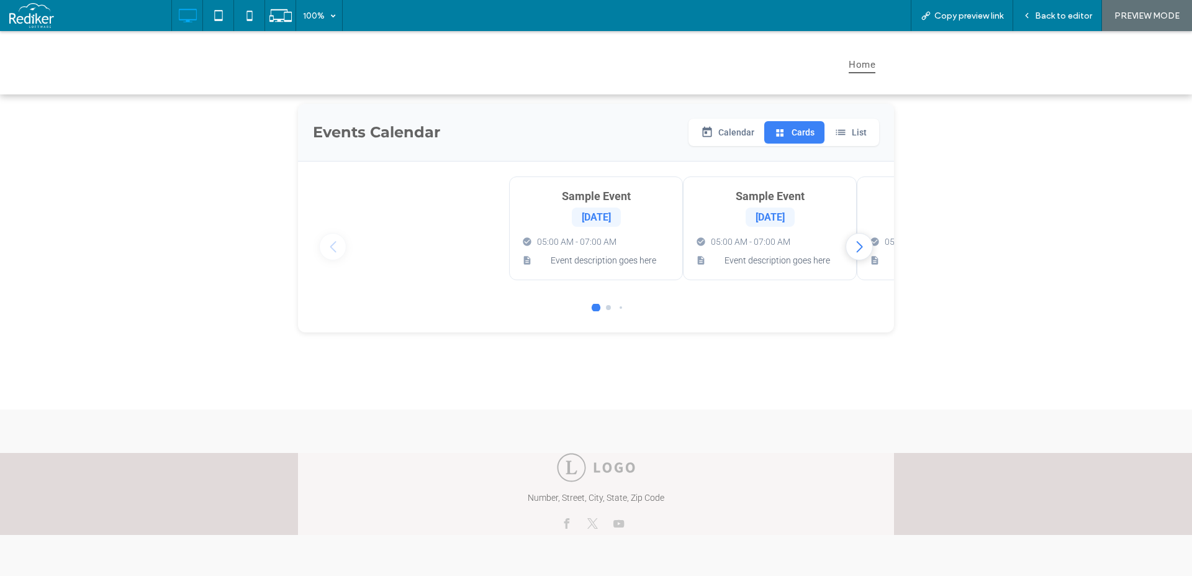
drag, startPoint x: 852, startPoint y: 129, endPoint x: 810, endPoint y: 131, distance: 41.7
click at [853, 129] on button "List" at bounding box center [851, 132] width 52 height 22
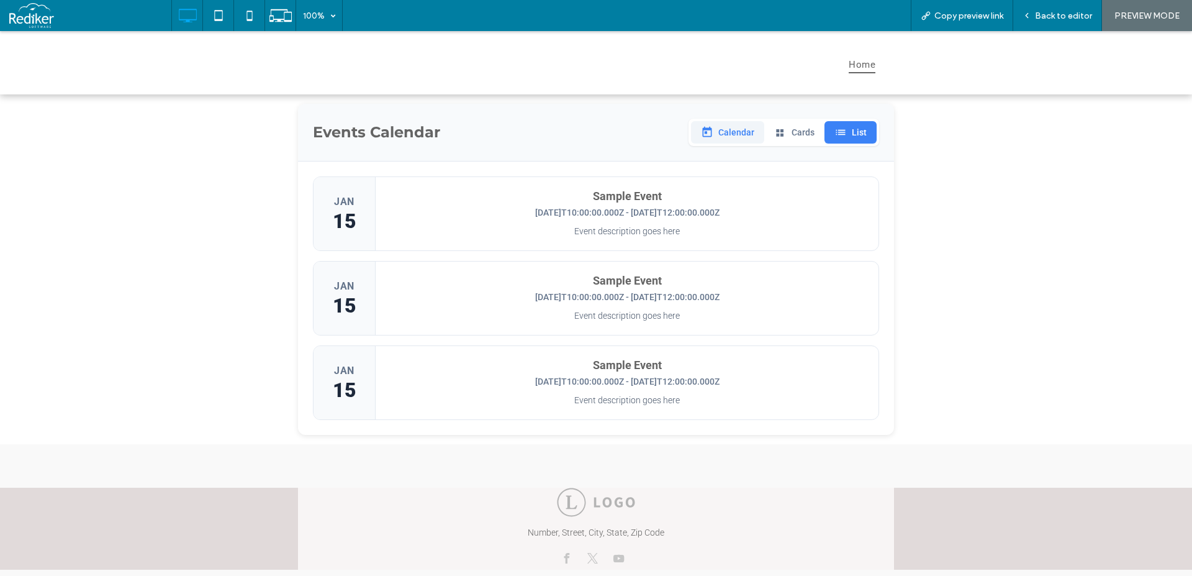
click at [743, 130] on button "Calendar" at bounding box center [727, 132] width 73 height 22
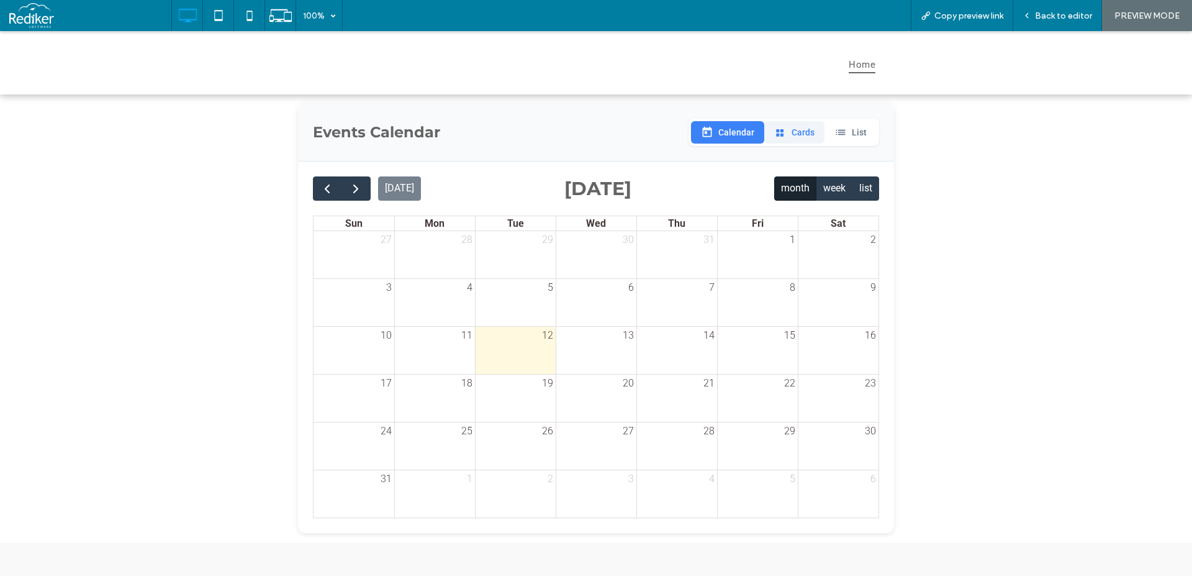
click at [792, 138] on button "Cards" at bounding box center [794, 132] width 60 height 22
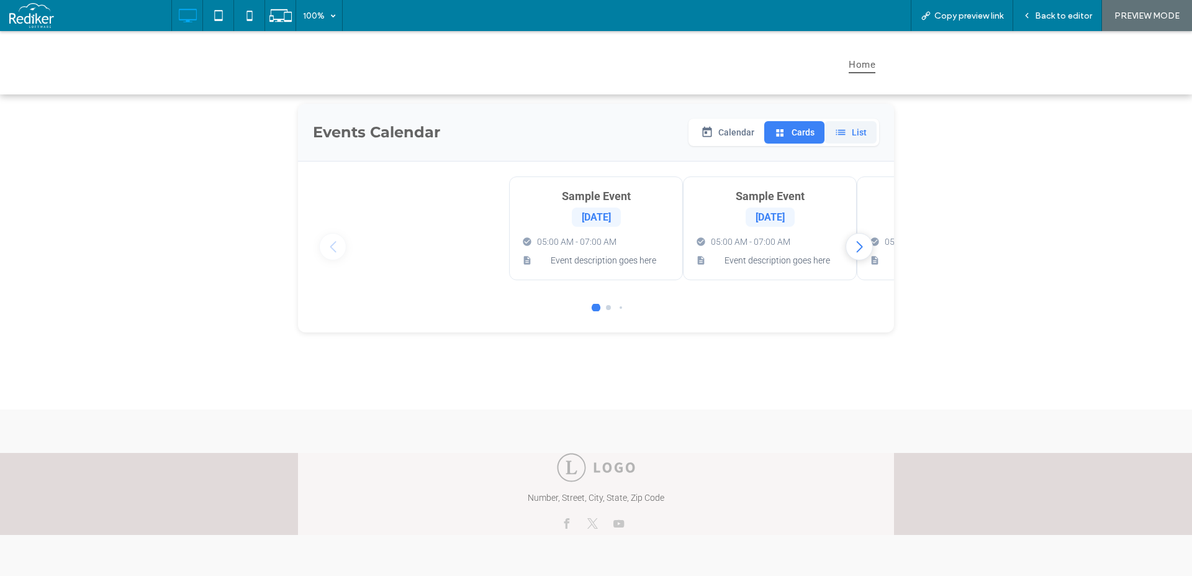
click at [852, 137] on button "List" at bounding box center [851, 132] width 52 height 22
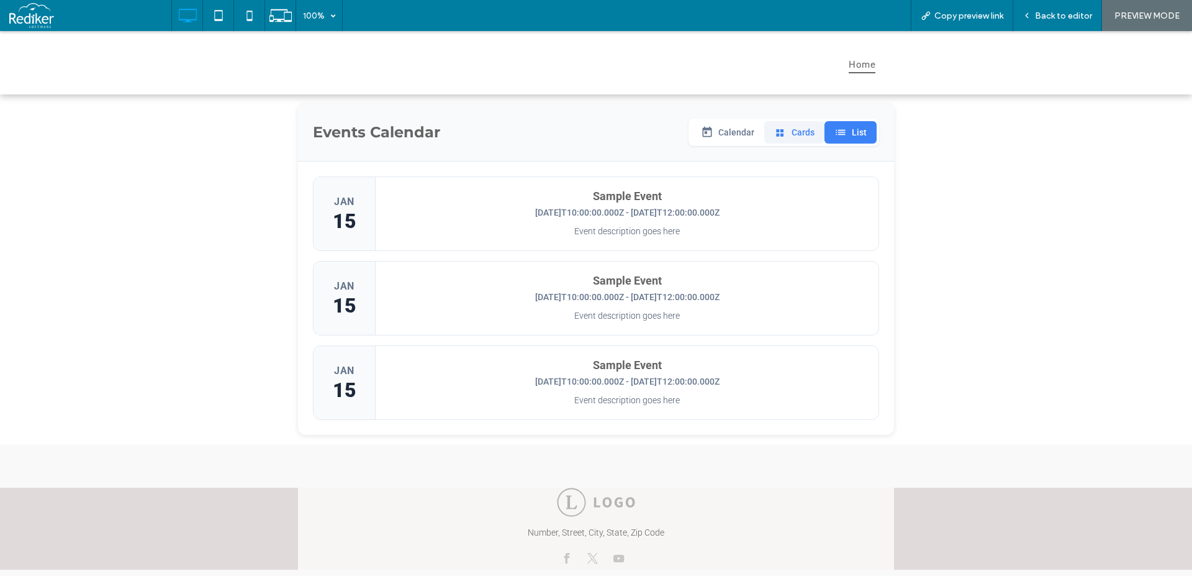
click at [787, 129] on button "Cards" at bounding box center [794, 132] width 60 height 22
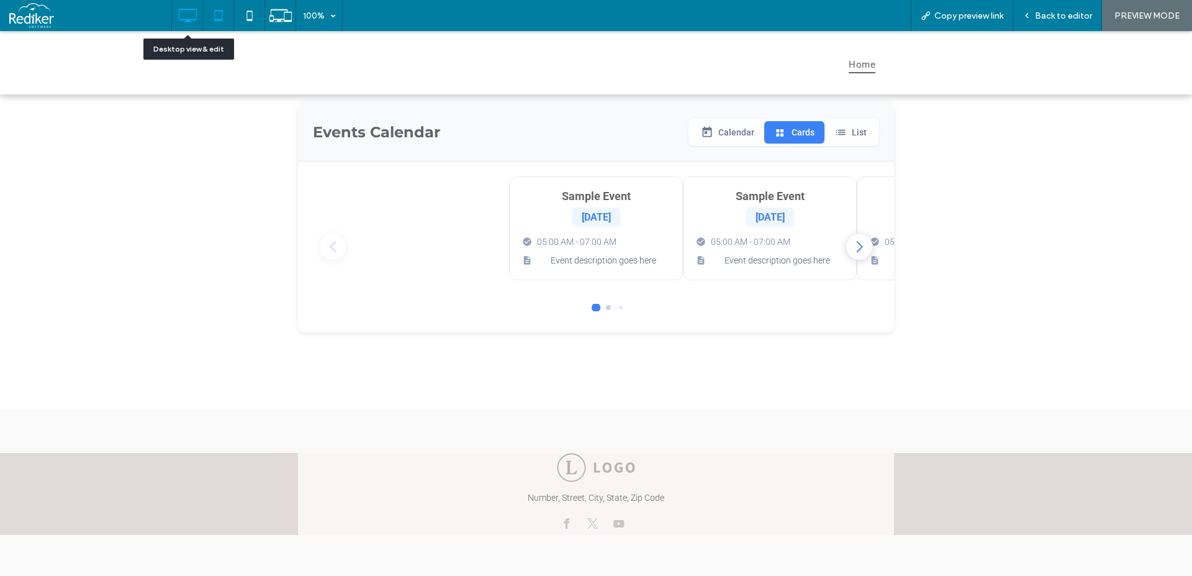
click at [215, 17] on use at bounding box center [218, 15] width 8 height 11
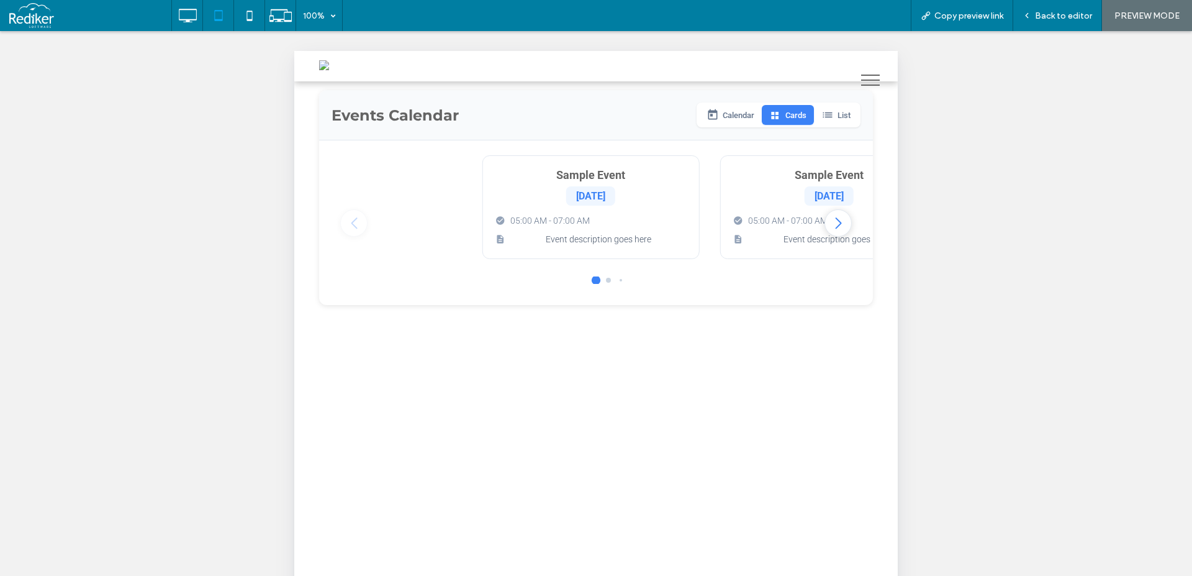
click at [572, 366] on div "Events Calendar Calendar Cards List Sample Event Jan 15 05:00 AM - 07:00 AM Eve…" at bounding box center [596, 549] width 604 height 936
click at [248, 19] on icon at bounding box center [249, 15] width 25 height 25
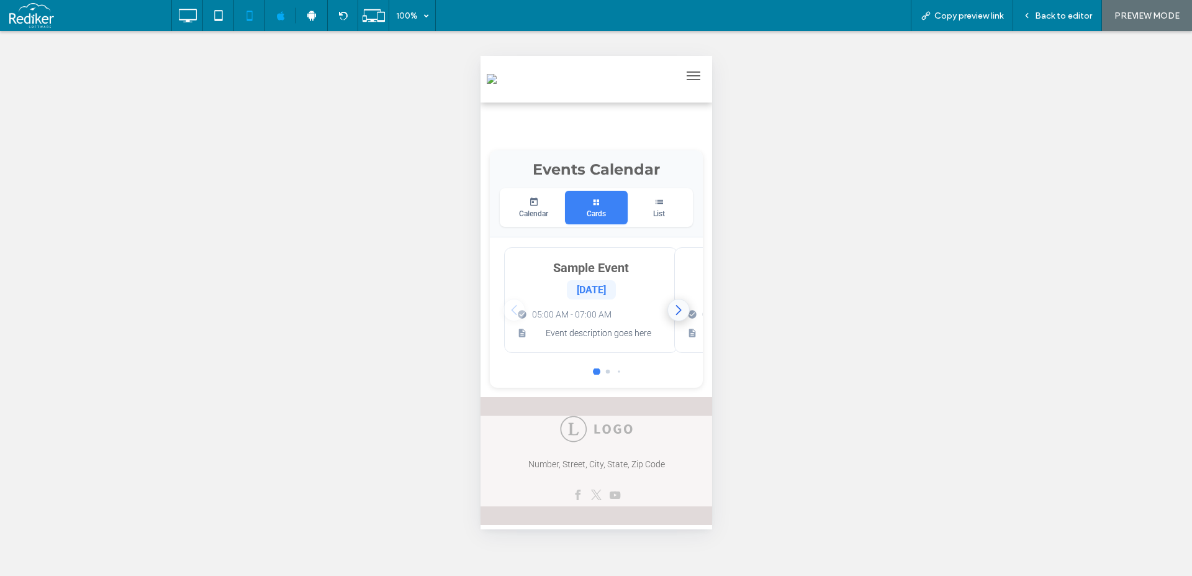
click at [671, 314] on div "Next slide" at bounding box center [678, 310] width 22 height 22
click at [668, 213] on button "List" at bounding box center [658, 208] width 63 height 34
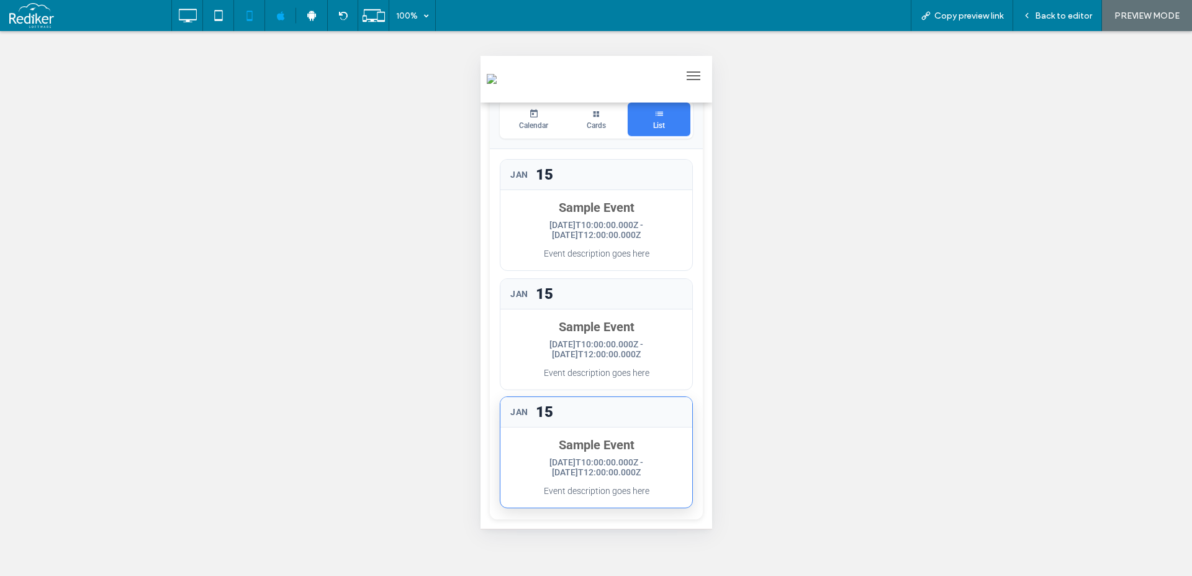
scroll to position [0, 0]
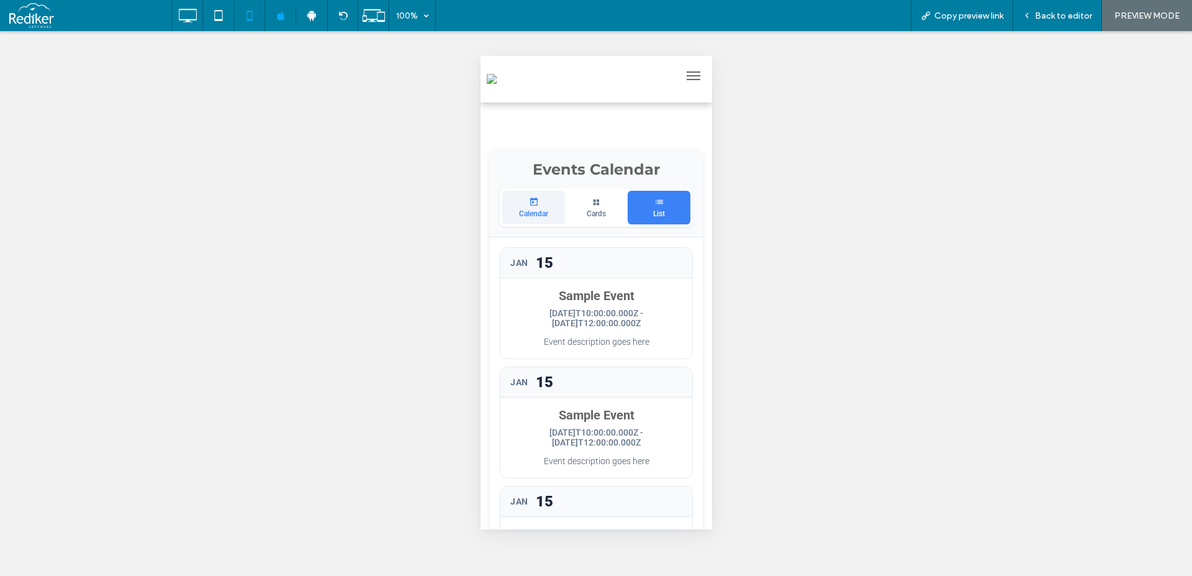
click at [536, 206] on icon at bounding box center [533, 202] width 10 height 10
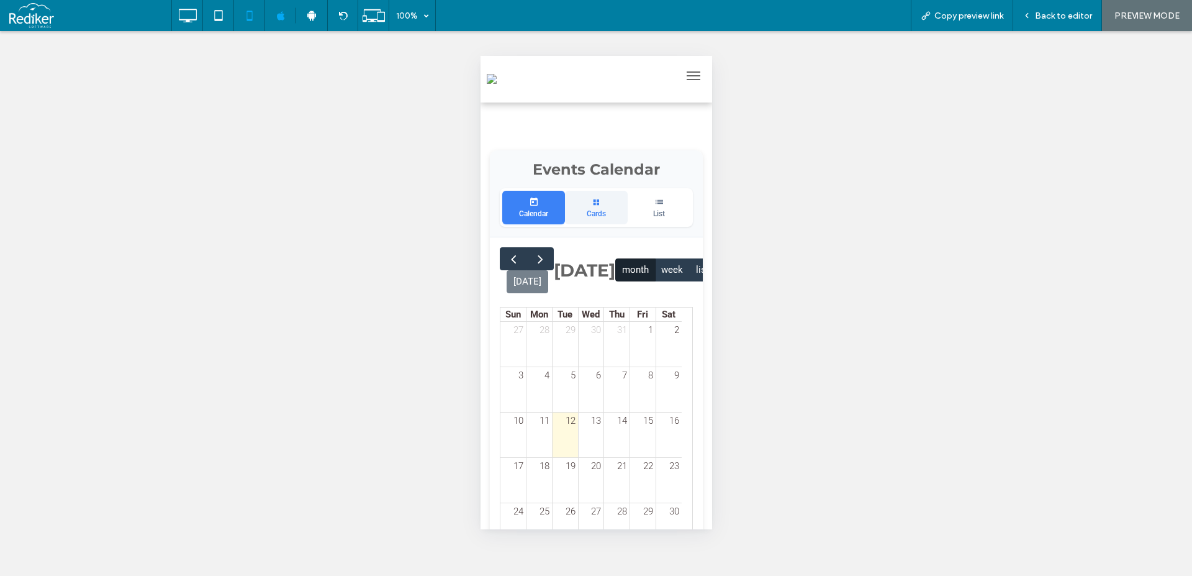
click at [596, 205] on button "Cards" at bounding box center [595, 208] width 63 height 34
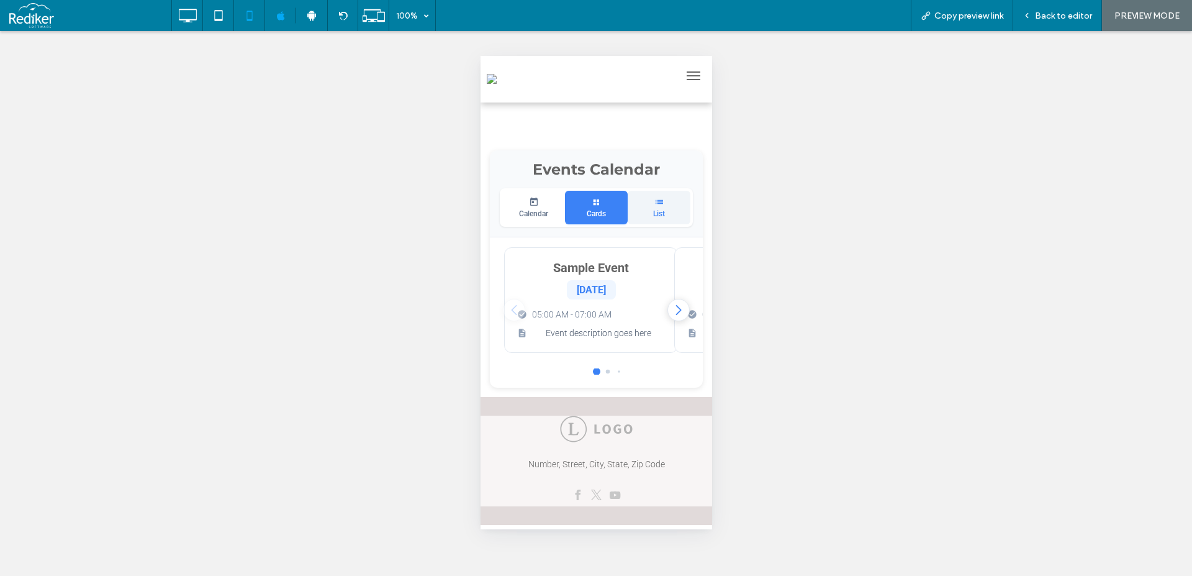
click at [661, 210] on button "List" at bounding box center [658, 208] width 63 height 34
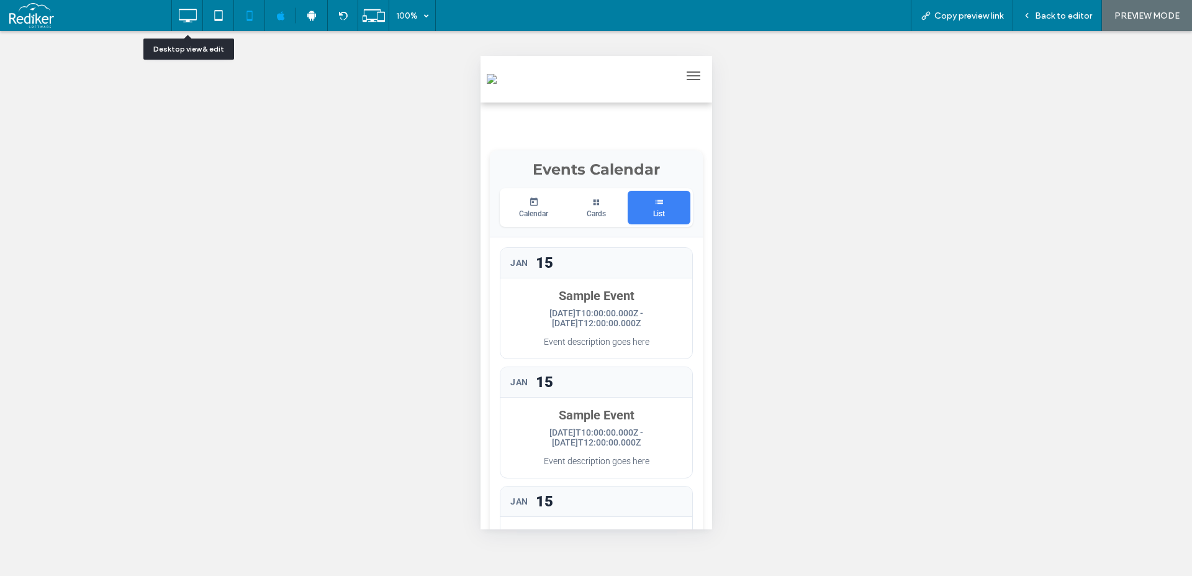
click at [194, 9] on icon at bounding box center [187, 15] width 25 height 25
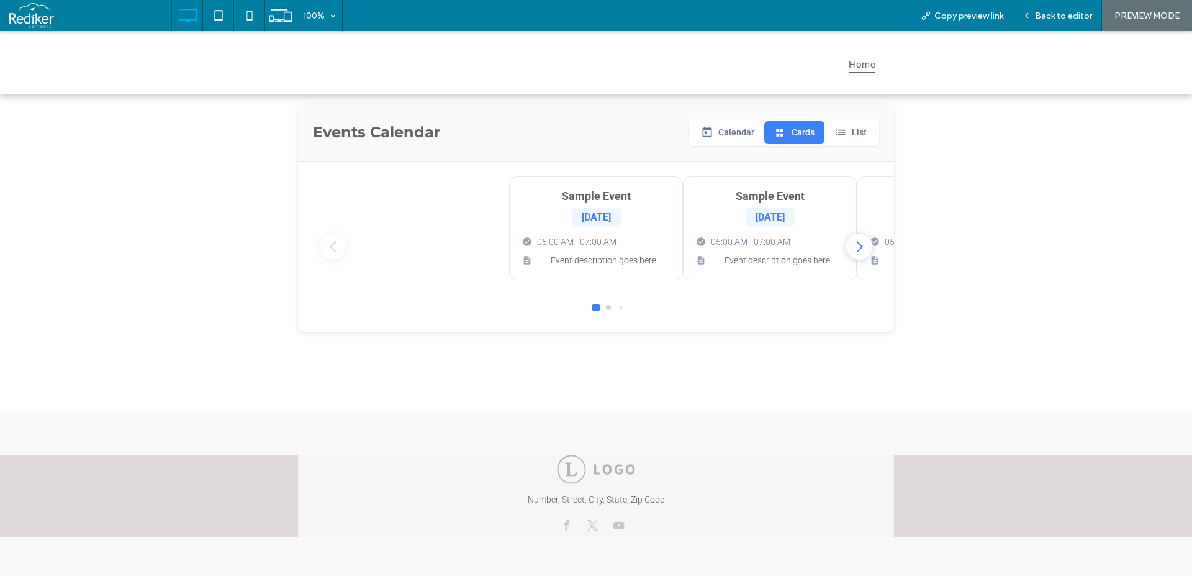
click at [606, 310] on span "Go to slide 2" at bounding box center [608, 307] width 5 height 5
click at [604, 311] on div at bounding box center [596, 307] width 62 height 7
click at [601, 311] on div at bounding box center [596, 307] width 62 height 7
click at [606, 310] on span "Go to slide 3" at bounding box center [608, 307] width 5 height 5
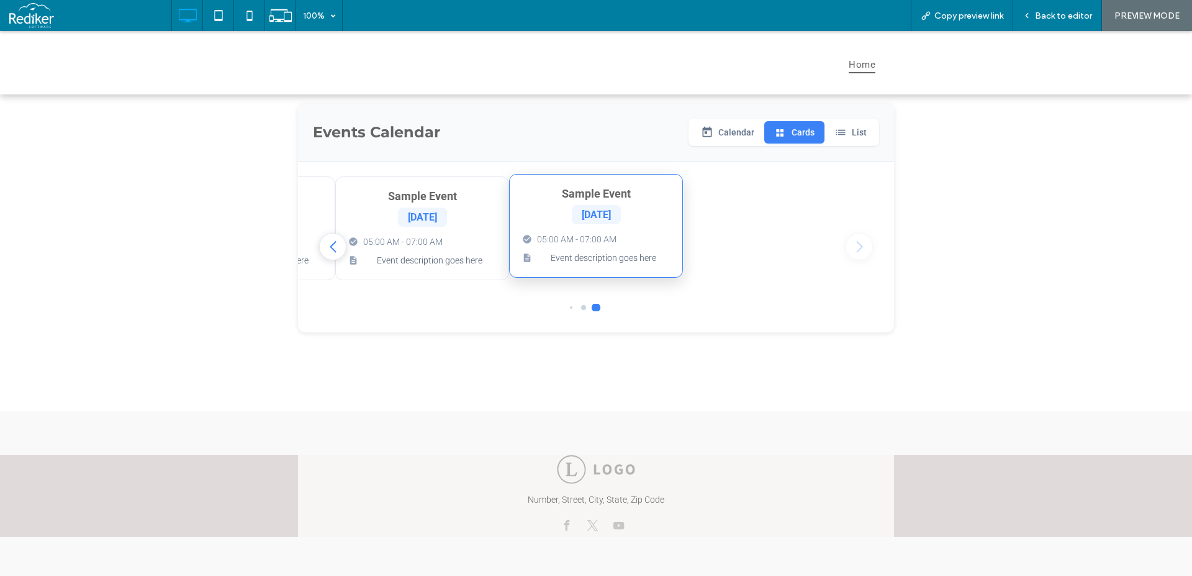
click at [559, 252] on div "05:00 AM - 07:00 AM Event description goes here" at bounding box center [596, 249] width 148 height 30
click at [363, 230] on div "Sample Event Jan 15 05:00 AM - 07:00 AM Event description goes here" at bounding box center [422, 226] width 174 height 104
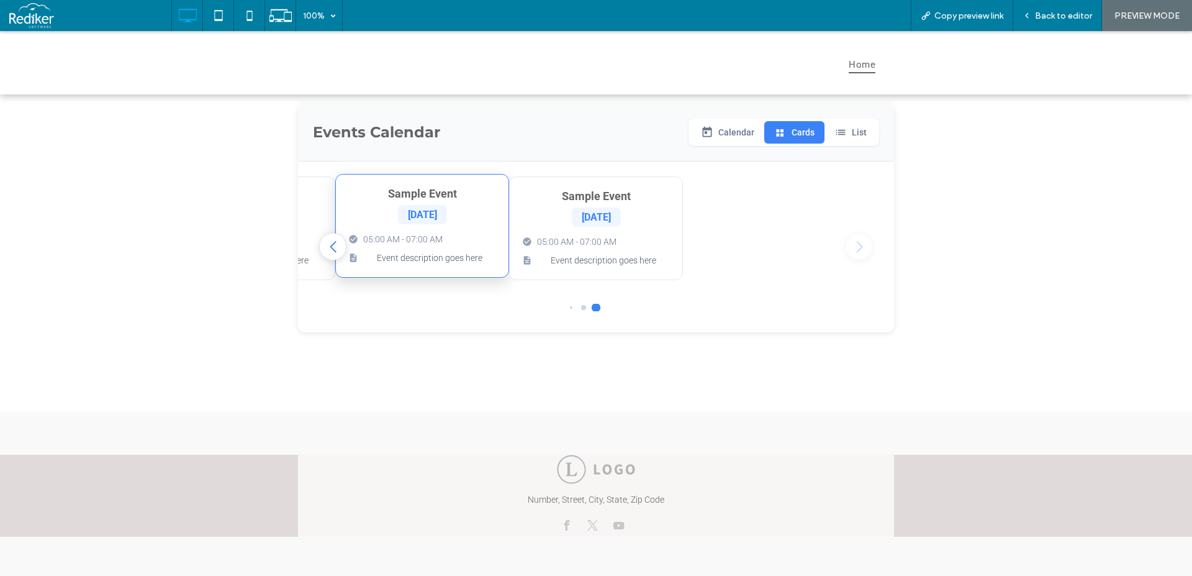
click at [363, 230] on div "Sample Event Jan 15 05:00 AM - 07:00 AM Event description goes here" at bounding box center [422, 226] width 174 height 104
click at [428, 215] on span "[DATE]" at bounding box center [422, 215] width 29 height 12
click at [414, 199] on h4 "Sample Event" at bounding box center [422, 193] width 148 height 13
click at [410, 186] on div "Sample Event Jan 15 05:00 AM - 07:00 AM Event description goes here" at bounding box center [422, 226] width 174 height 104
click at [457, 186] on div "Sample Event Jan 15 05:00 AM - 07:00 AM Event description goes here" at bounding box center [422, 226] width 174 height 104
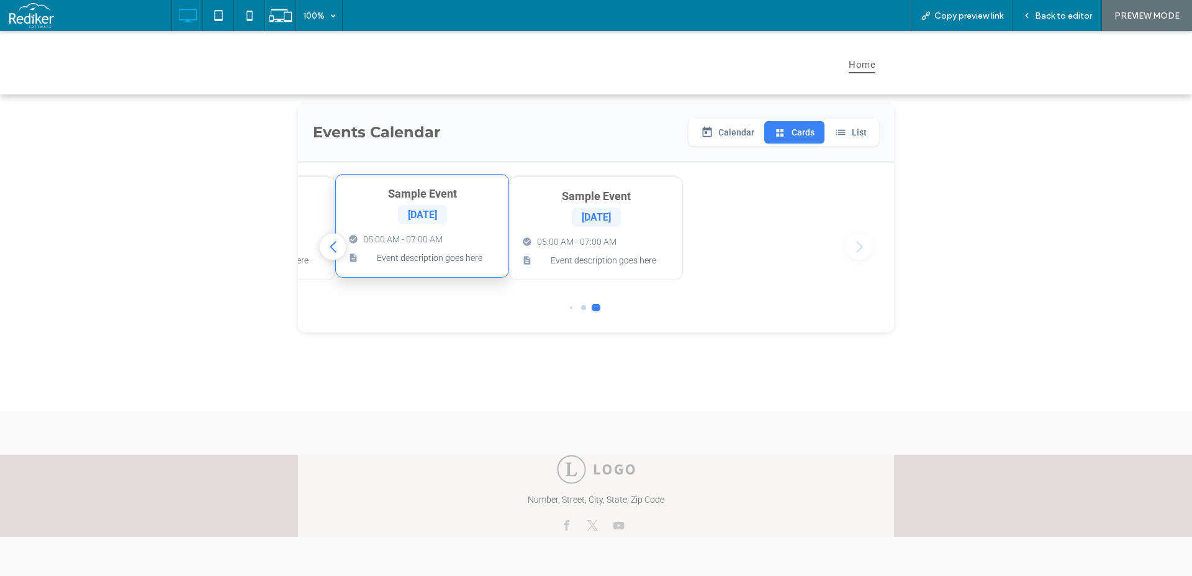
click at [481, 249] on div "05:00 AM - 07:00 AM Event description goes here" at bounding box center [422, 249] width 148 height 30
click at [481, 265] on span "Event description goes here" at bounding box center [429, 257] width 133 height 13
click at [429, 274] on div "Sample Event Jan 15 05:00 AM - 07:00 AM Event description goes here" at bounding box center [422, 226] width 174 height 104
click at [392, 261] on span "Event description goes here" at bounding box center [429, 257] width 133 height 13
